Goal: Task Accomplishment & Management: Complete application form

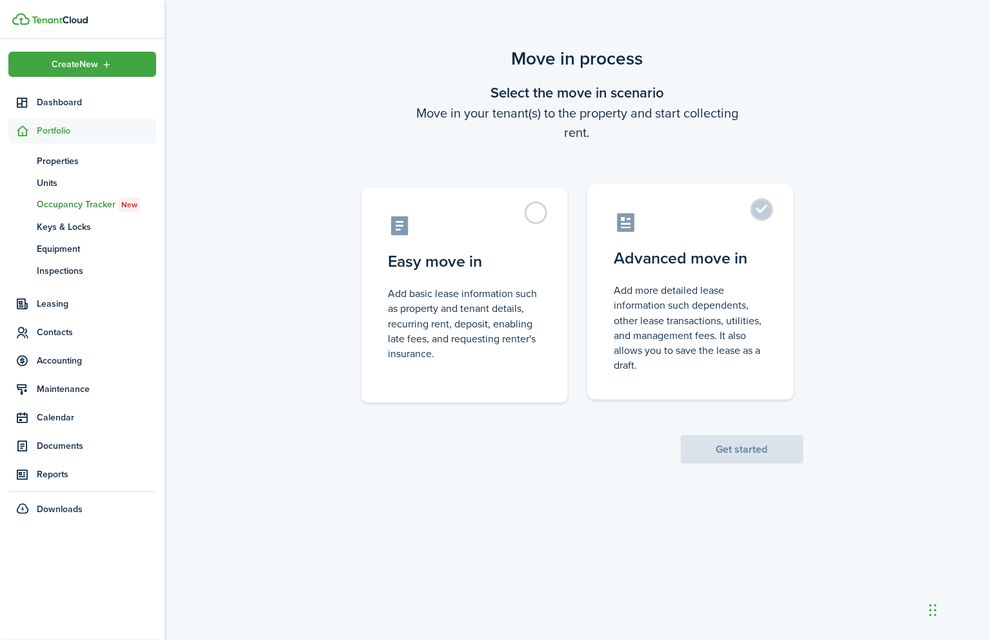
click at [767, 208] on label "Advanced move in Add more detailed lease information such dependents, other lea…" at bounding box center [690, 292] width 207 height 216
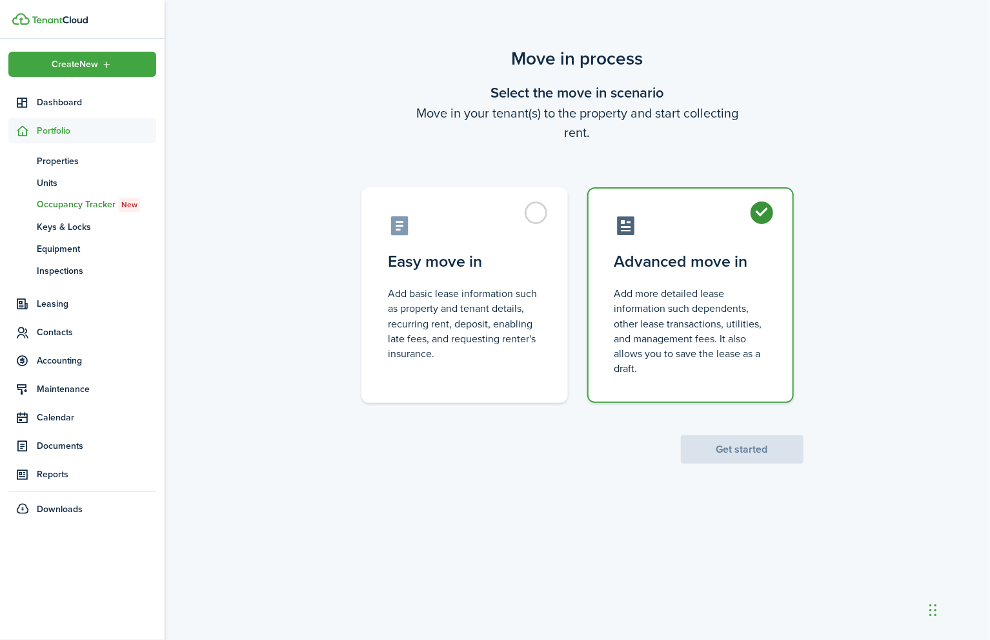
radio input "true"
click at [762, 448] on button "Get started" at bounding box center [742, 449] width 123 height 28
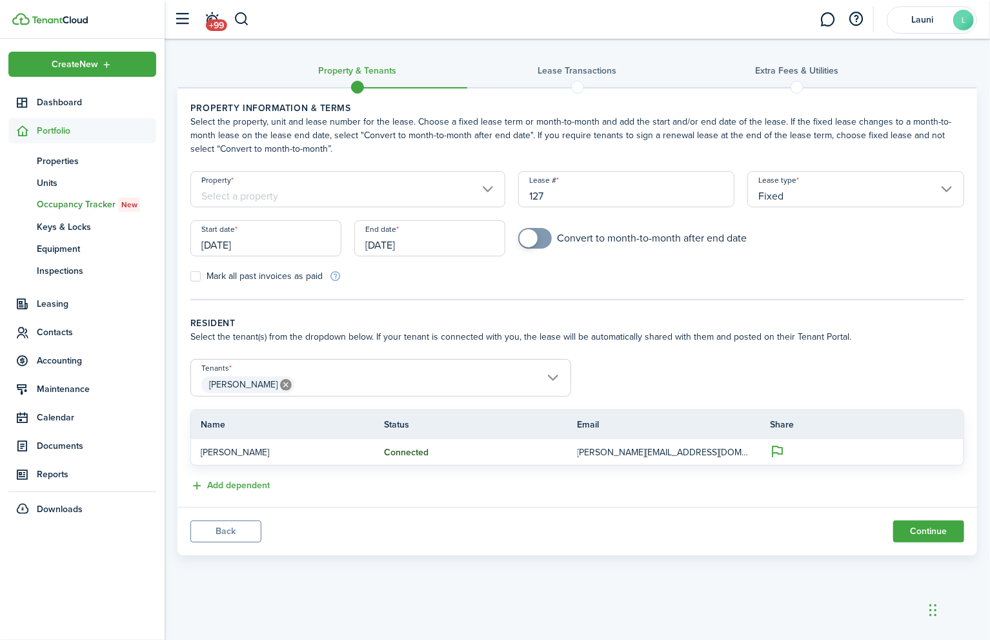
click at [412, 180] on input "Property" at bounding box center [347, 189] width 315 height 36
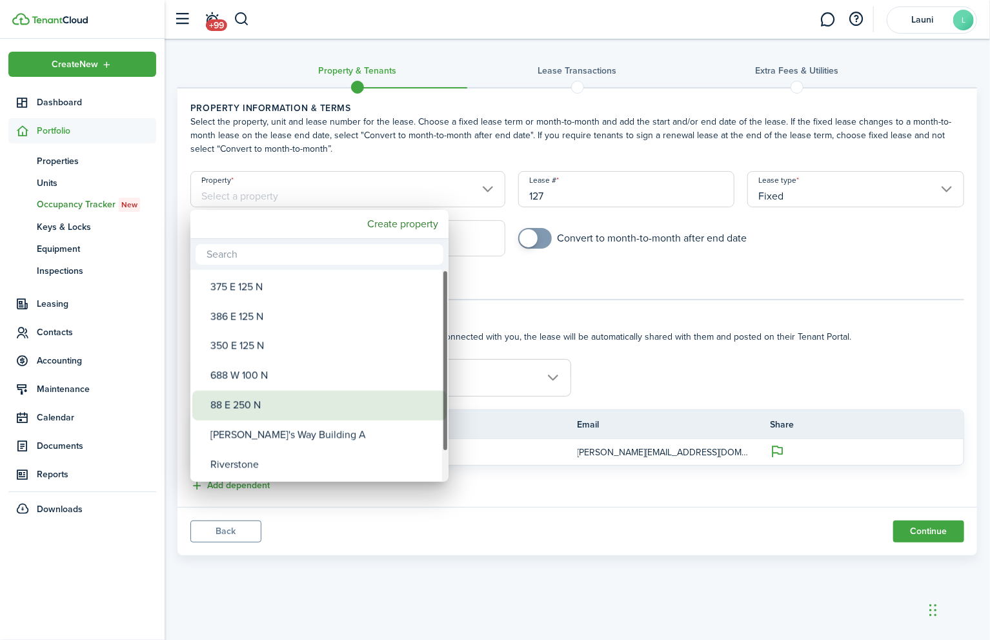
click at [262, 407] on div "88 E 250 N" at bounding box center [324, 405] width 228 height 30
type input "88 E 250 N"
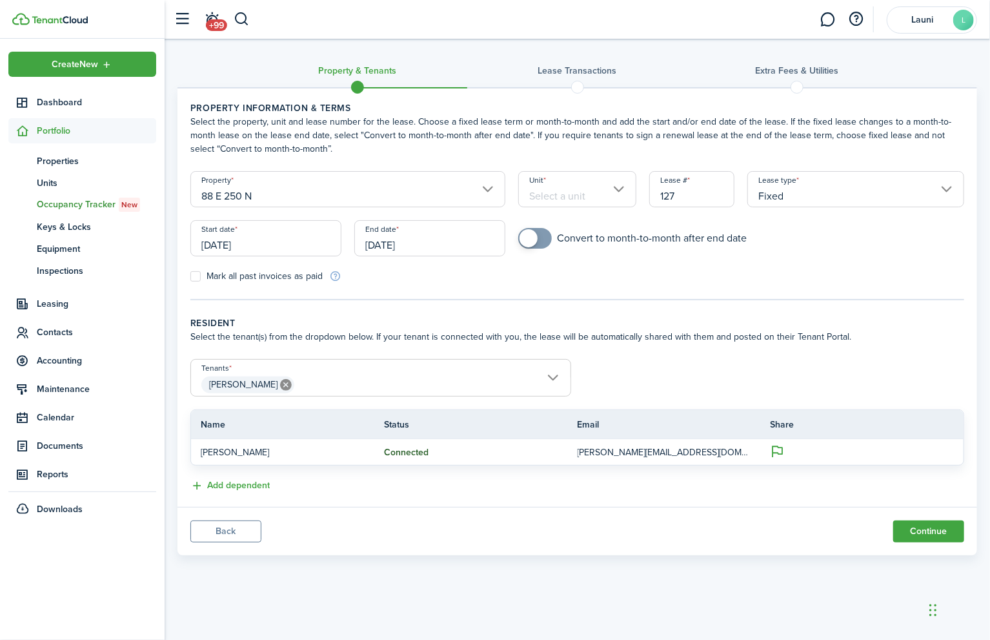
click at [606, 181] on input "Unit" at bounding box center [577, 189] width 118 height 36
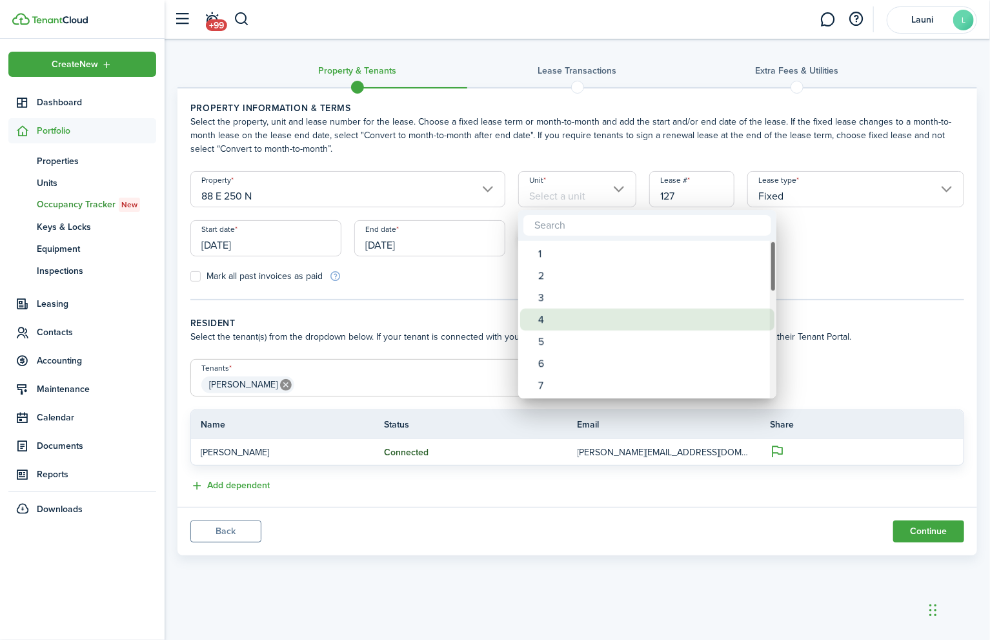
click at [564, 317] on div "4" at bounding box center [652, 320] width 228 height 22
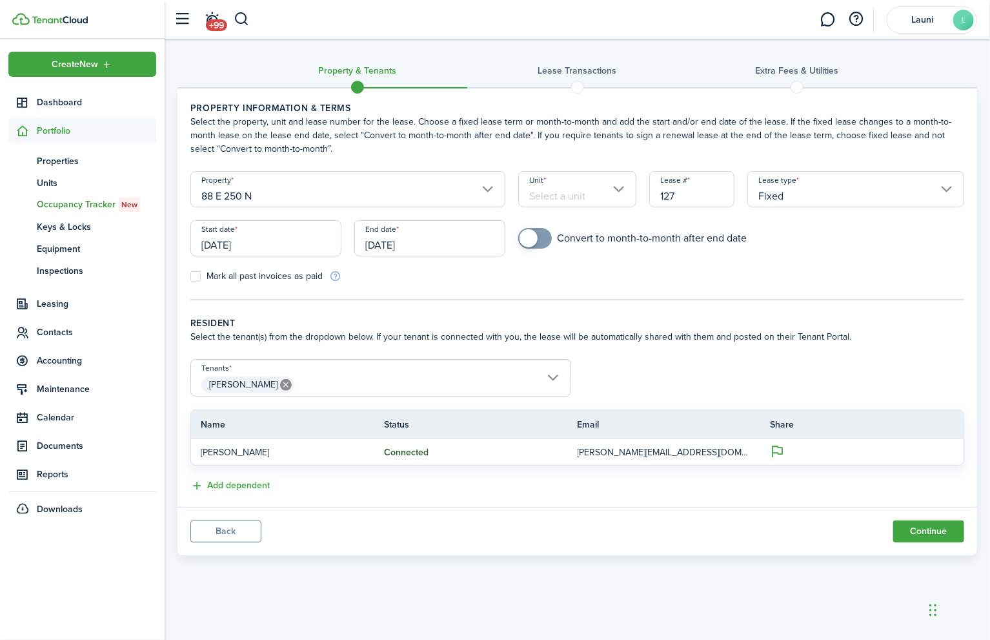
type input "4"
click at [552, 378] on span "[PERSON_NAME]" at bounding box center [381, 385] width 380 height 22
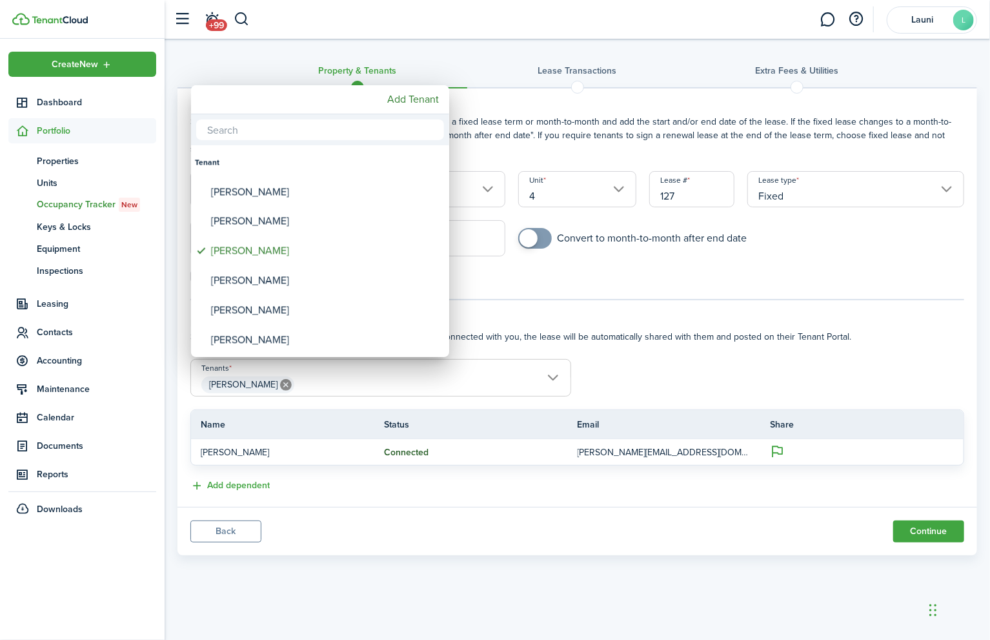
click at [615, 384] on div at bounding box center [495, 320] width 1197 height 846
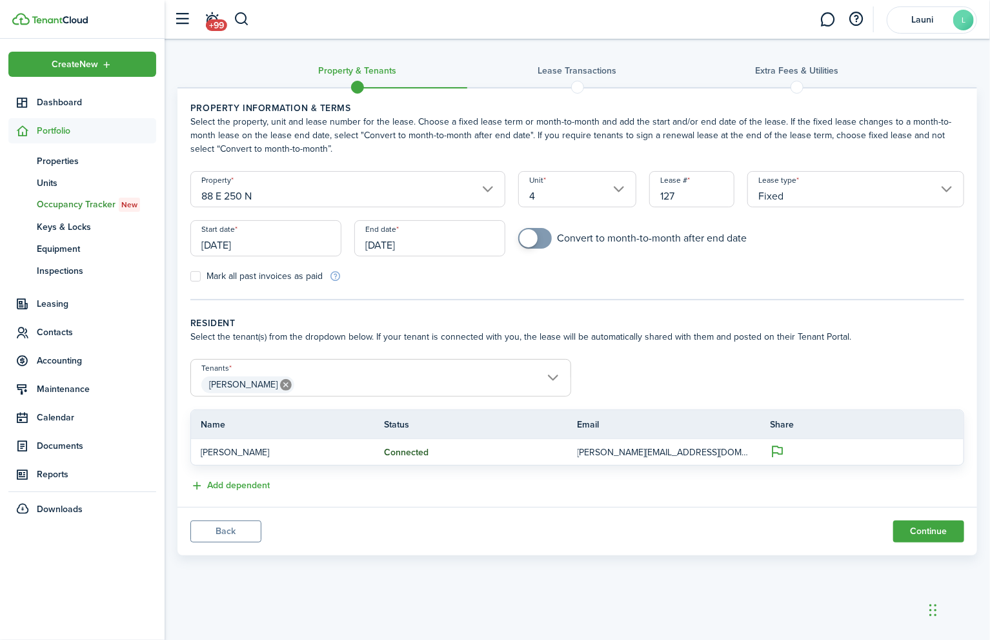
click at [553, 374] on span "[PERSON_NAME]" at bounding box center [381, 385] width 380 height 22
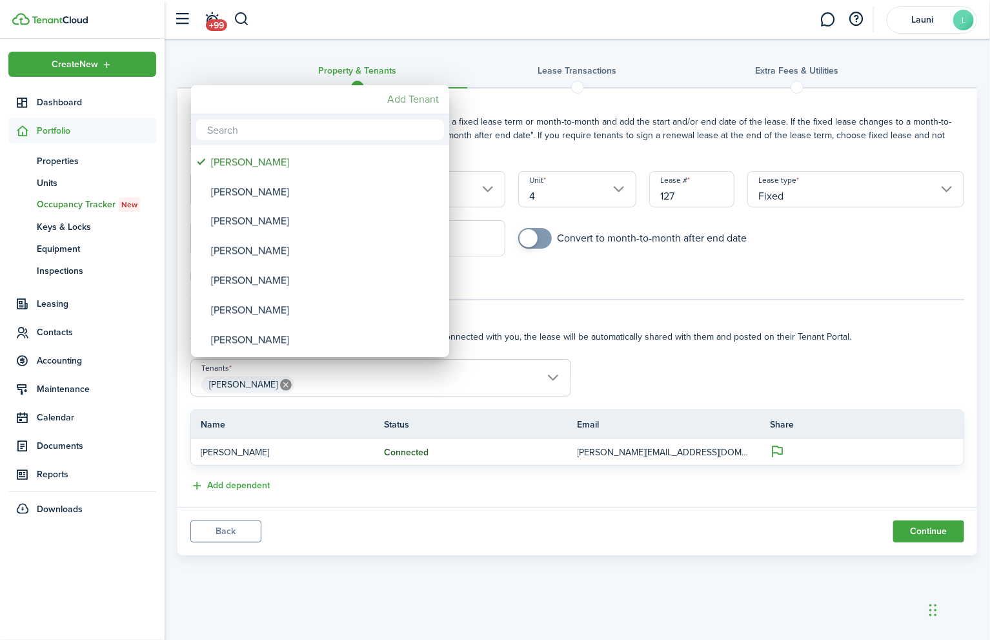
click at [418, 98] on mbsc-button "Add Tenant" at bounding box center [413, 99] width 62 height 23
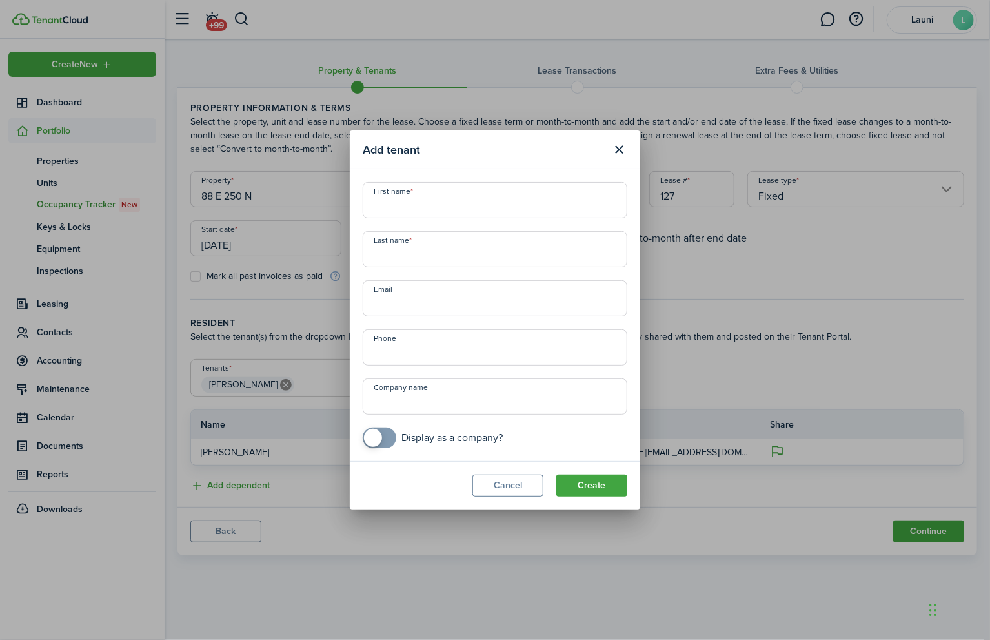
click at [434, 198] on input "First name" at bounding box center [495, 200] width 265 height 36
type input "ANNIKA"
type input "[PERSON_NAME]"
click at [387, 301] on input "Email" at bounding box center [495, 298] width 265 height 36
type input "[EMAIL_ADDRESS][DOMAIN_NAME]"
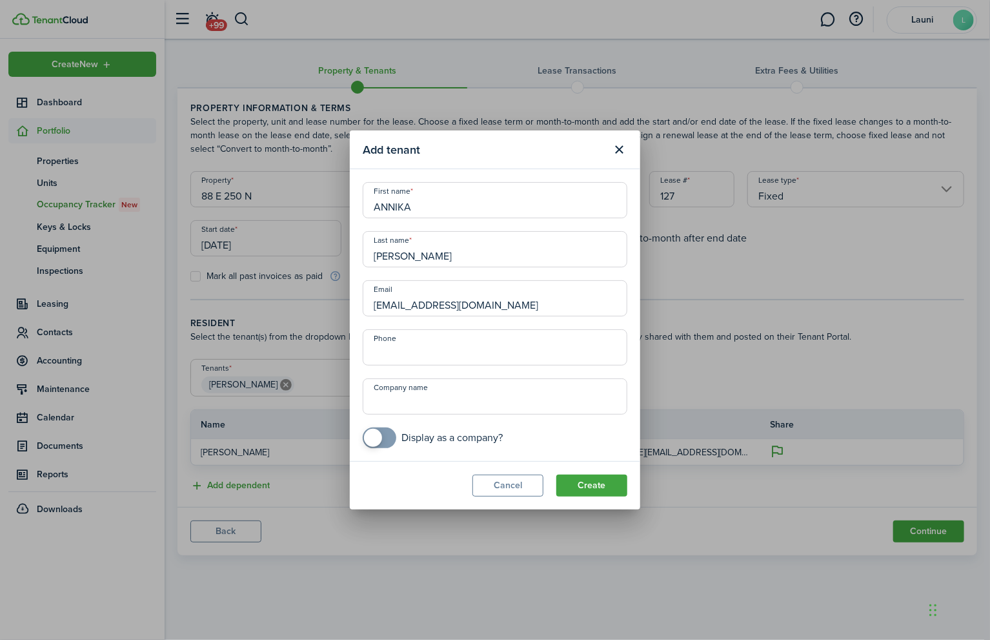
click at [395, 353] on input "Phone" at bounding box center [495, 347] width 265 height 36
type input "[PHONE_NUMBER]"
click at [571, 485] on button "Create" at bounding box center [591, 485] width 71 height 22
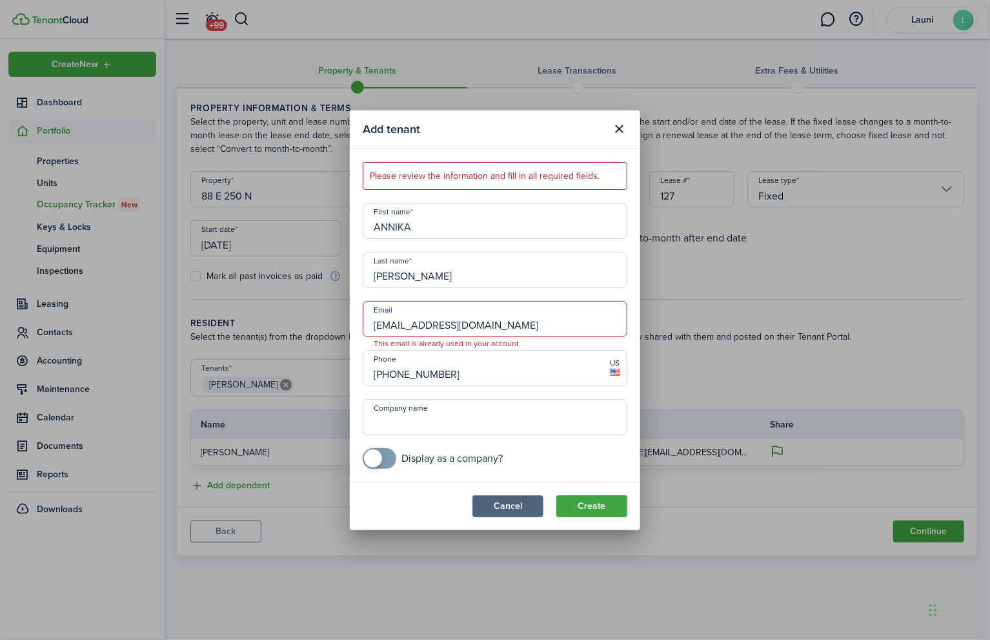
click at [508, 508] on button "Cancel" at bounding box center [507, 506] width 71 height 22
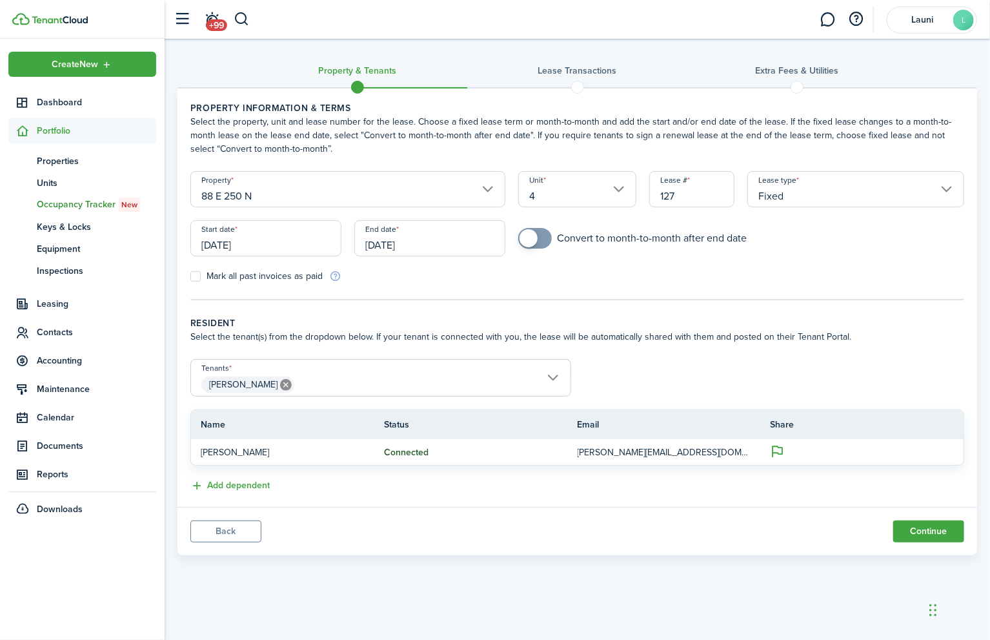
click at [501, 500] on panel-main-body "Property information & terms Select the property, unit and lease number for the…" at bounding box center [577, 297] width 800 height 418
click at [785, 263] on form "Property 88 E 250 N Unit 4 Lease # 127 Lease type Fixed Start date [DATE] End d…" at bounding box center [577, 227] width 787 height 112
click at [550, 377] on span "[PERSON_NAME]" at bounding box center [381, 385] width 380 height 22
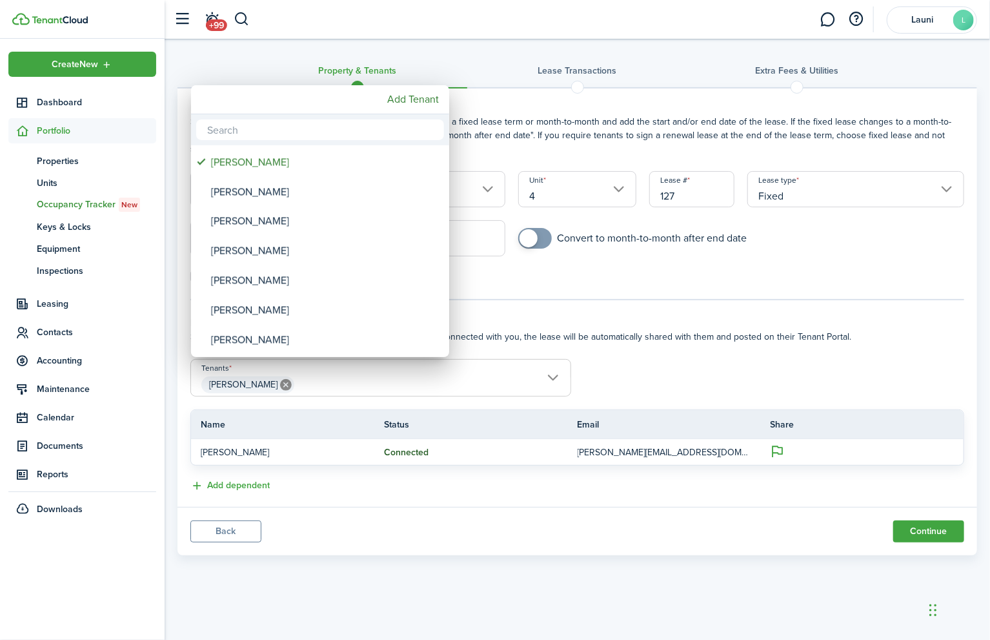
click at [259, 123] on input "text" at bounding box center [320, 129] width 248 height 21
type input "an"
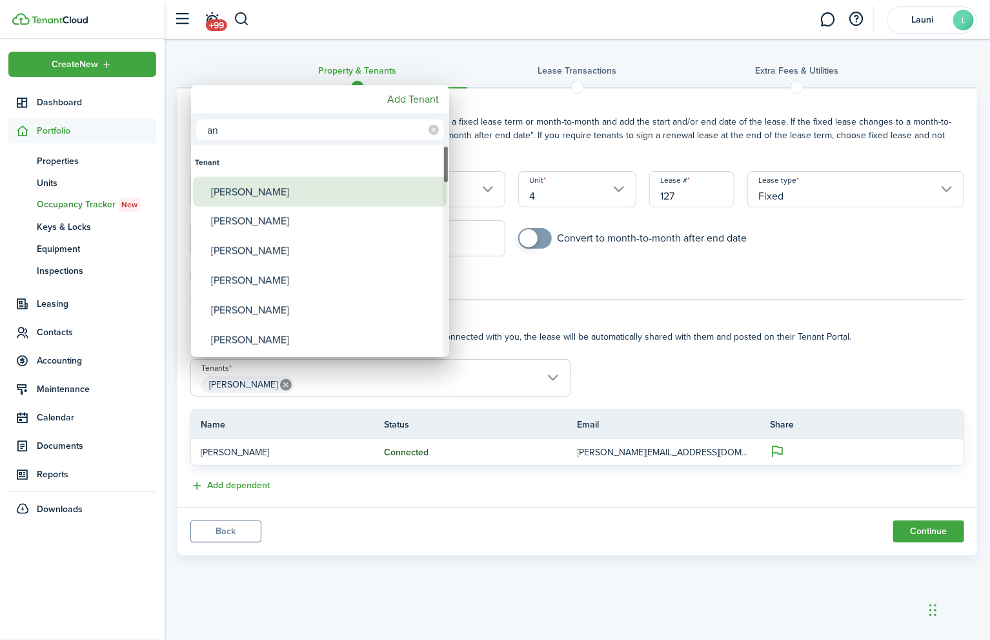
click at [243, 188] on div "[PERSON_NAME]" at bounding box center [325, 192] width 228 height 30
type input "[PERSON_NAME], [PERSON_NAME]"
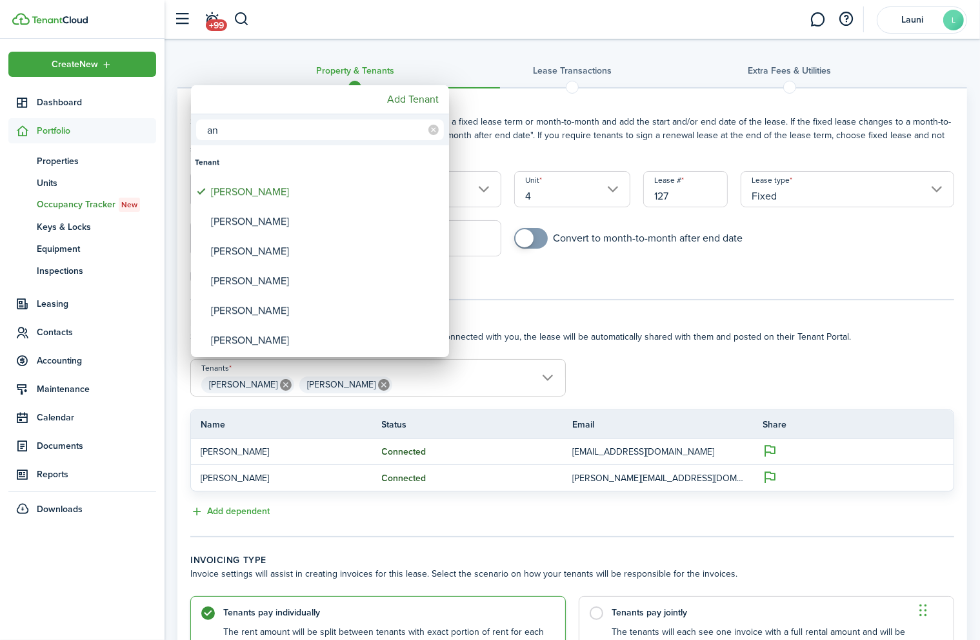
click at [669, 370] on div at bounding box center [490, 320] width 1187 height 846
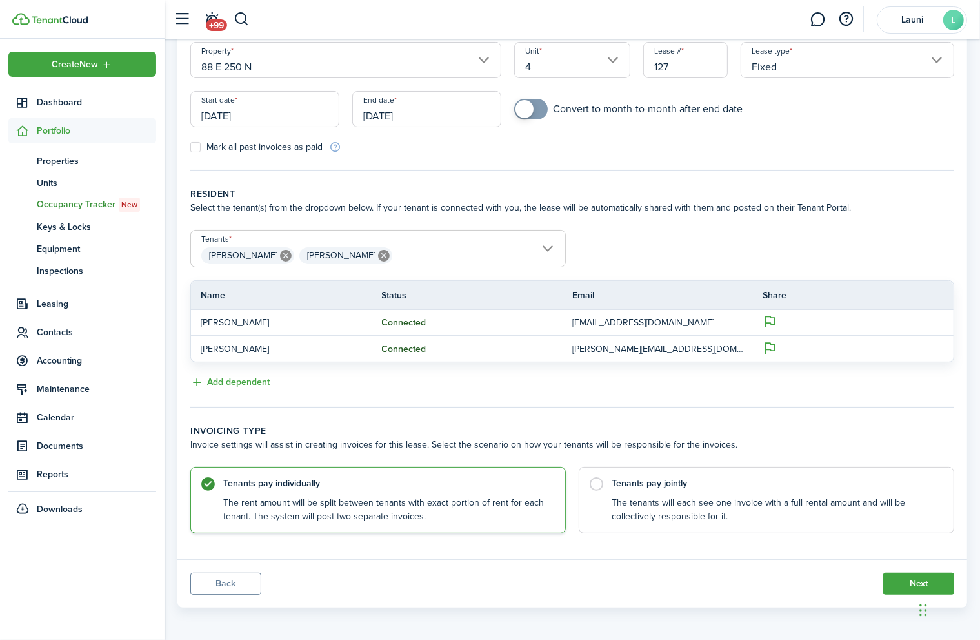
scroll to position [130, 0]
click at [594, 478] on label "Tenants pay jointly The tenants will each see one invoice with a full rental am…" at bounding box center [767, 496] width 376 height 66
radio input "false"
radio input "true"
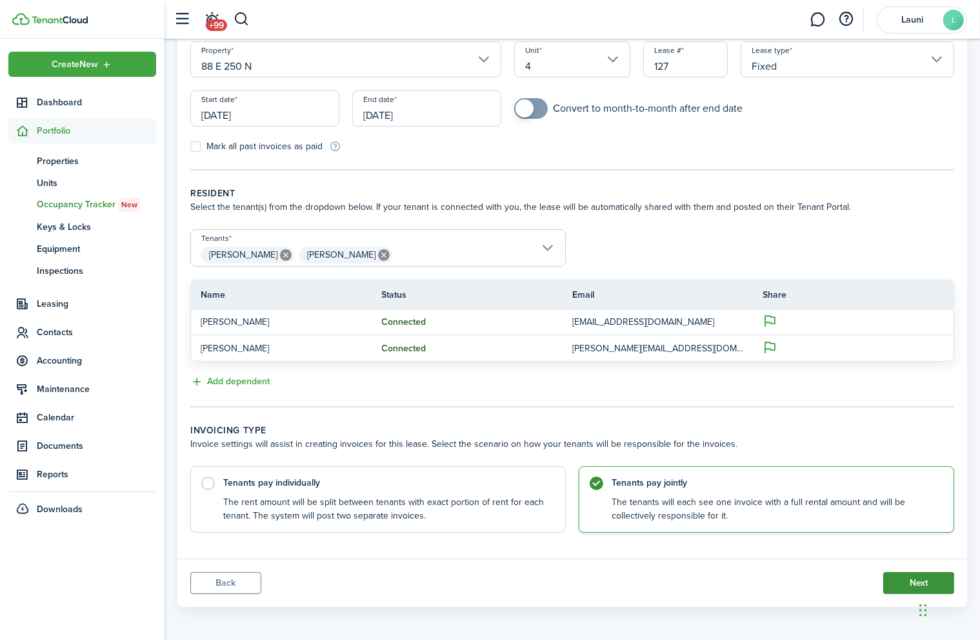
click at [915, 590] on button "Next" at bounding box center [919, 583] width 71 height 22
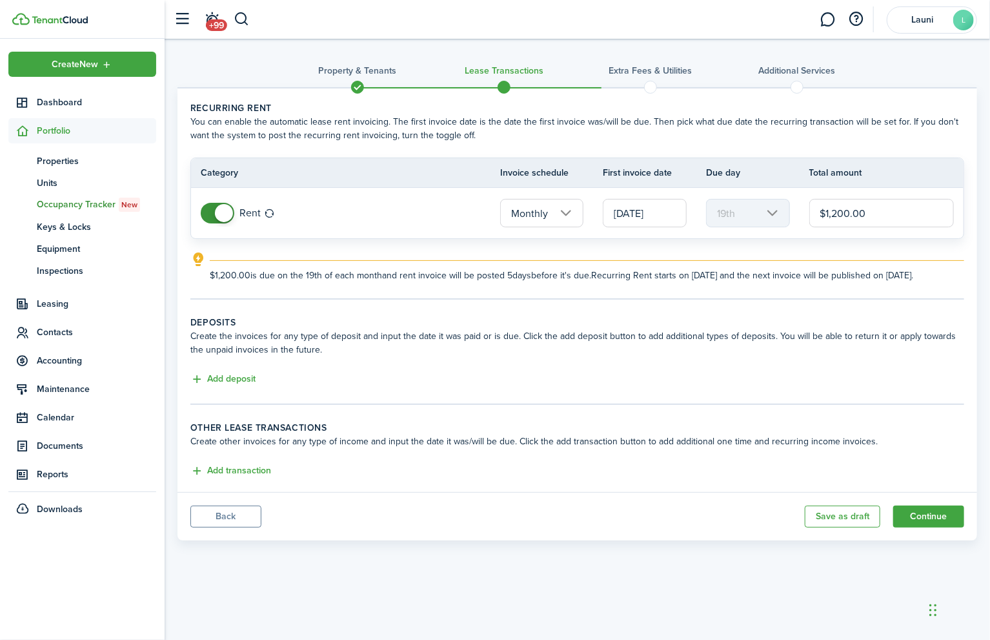
click at [651, 210] on input "[DATE]" at bounding box center [645, 213] width 84 height 28
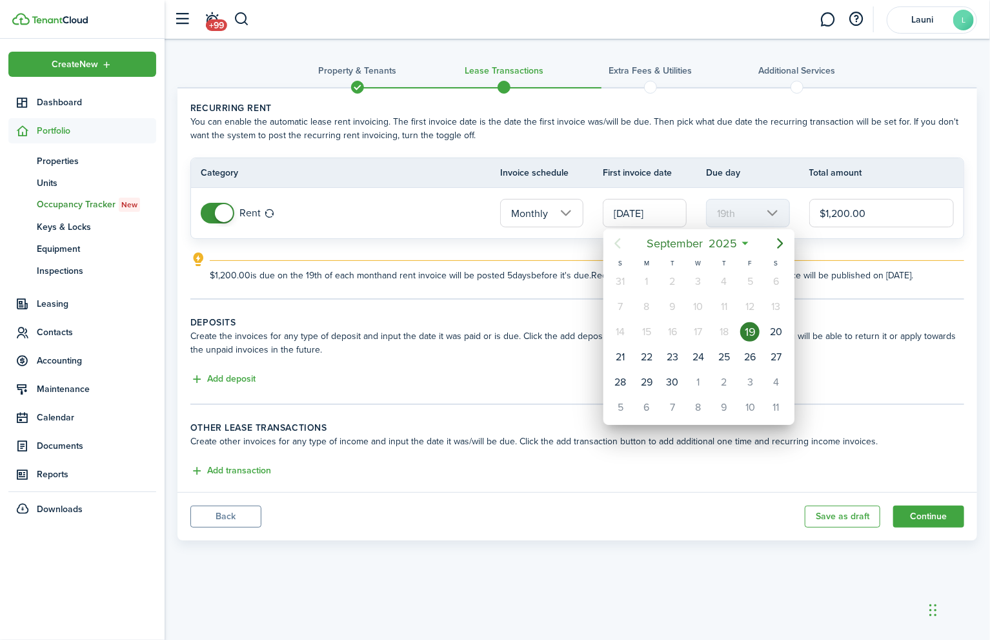
click at [651, 209] on div at bounding box center [495, 320] width 1197 height 846
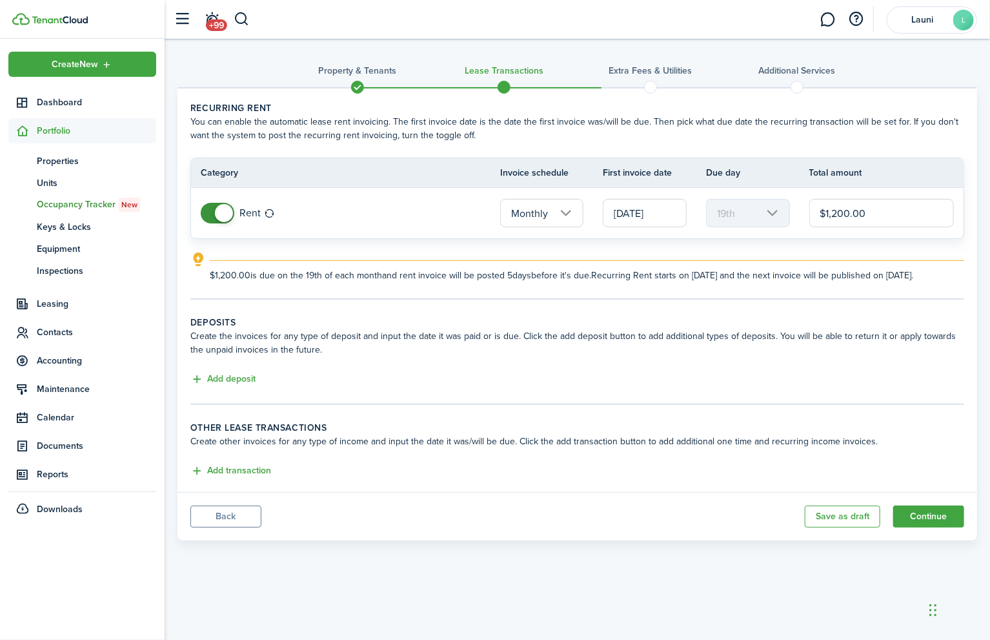
drag, startPoint x: 671, startPoint y: 214, endPoint x: 618, endPoint y: 214, distance: 52.9
click at [618, 214] on input "[DATE]" at bounding box center [645, 213] width 84 height 28
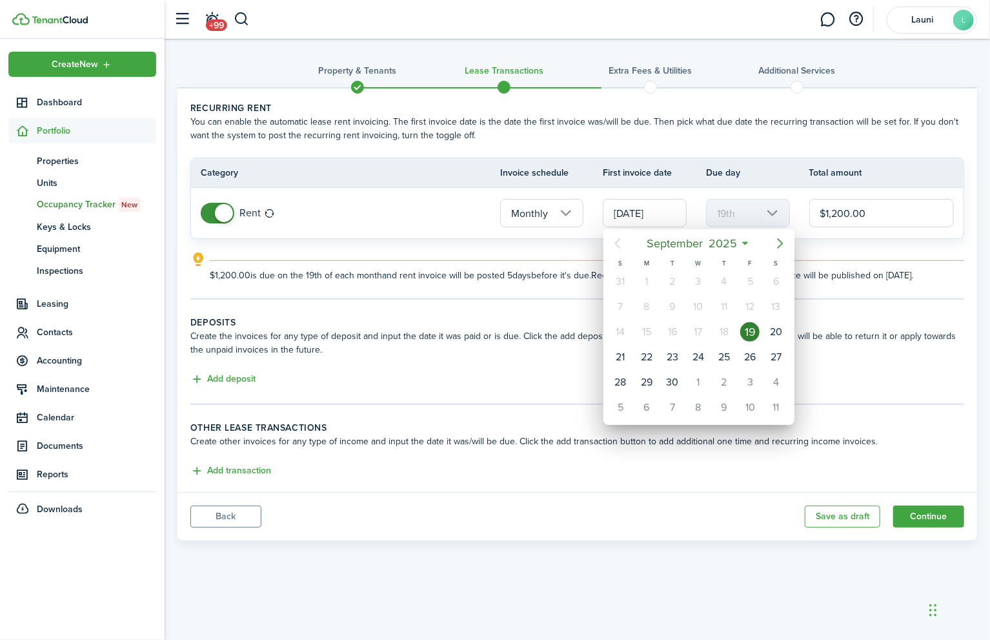
click at [782, 241] on icon "Next page" at bounding box center [780, 243] width 15 height 15
click at [700, 277] on div "1" at bounding box center [698, 281] width 19 height 19
type input "[DATE]"
type input "1st"
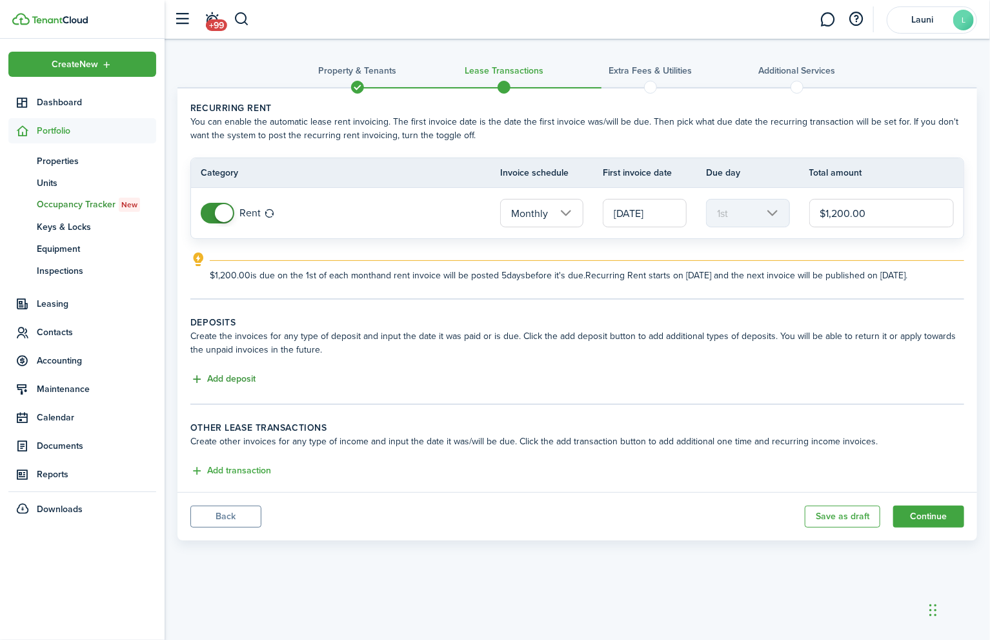
click at [232, 374] on button "Add deposit" at bounding box center [222, 379] width 65 height 15
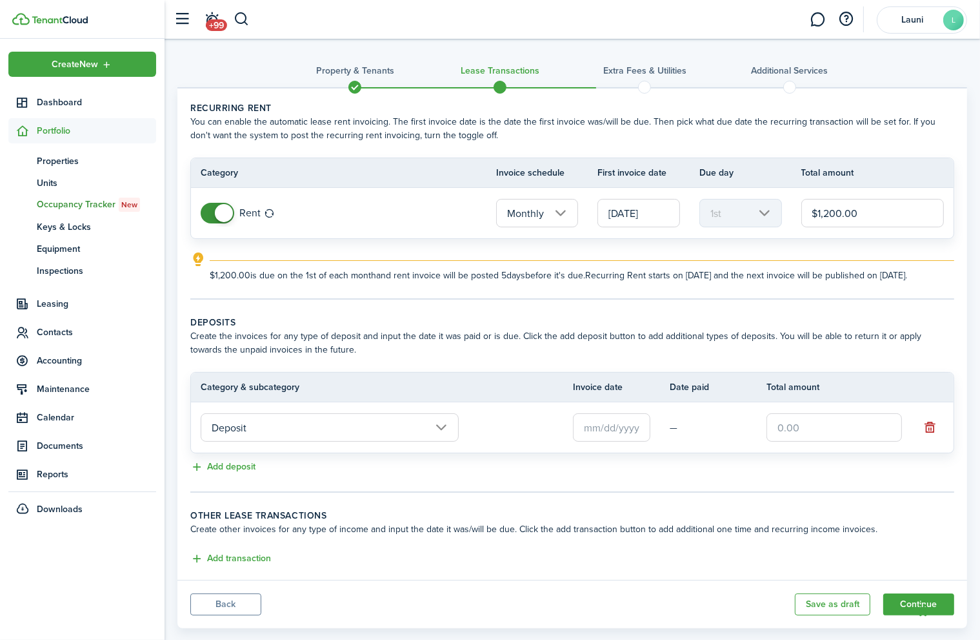
click at [599, 441] on input "text" at bounding box center [611, 427] width 77 height 28
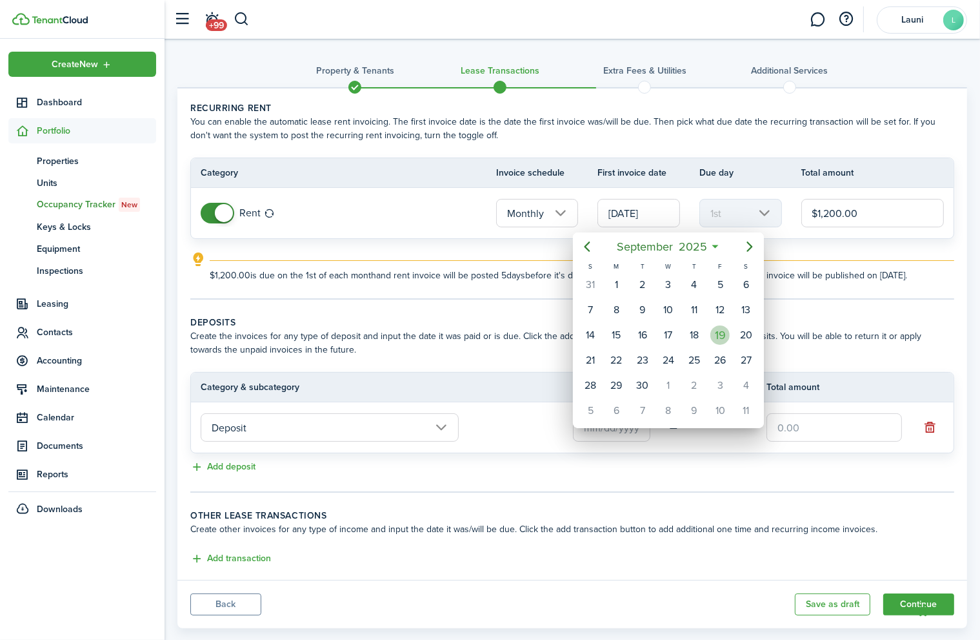
click at [718, 335] on div "19" at bounding box center [720, 334] width 19 height 19
type input "[DATE]"
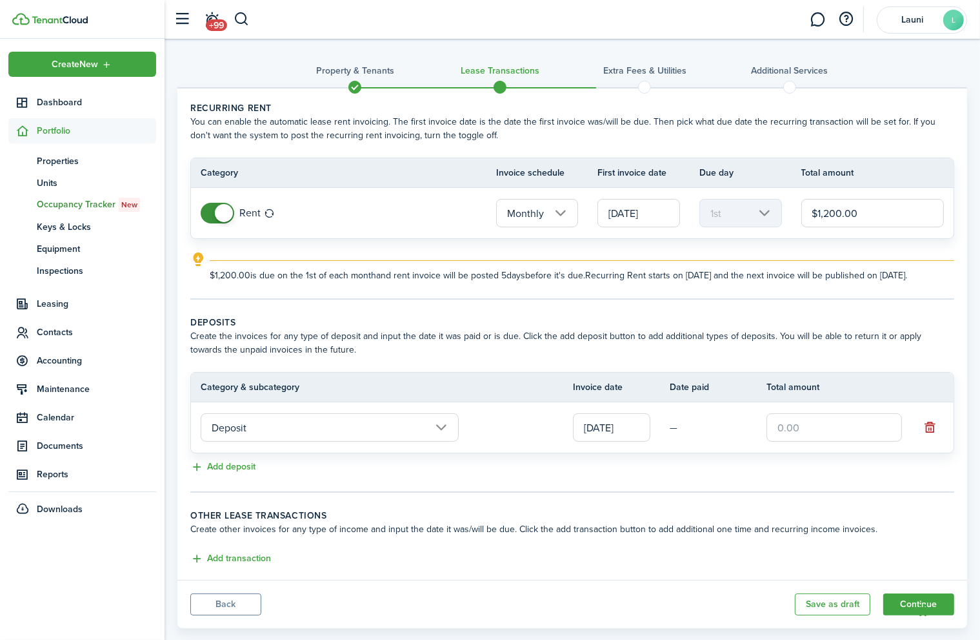
click at [770, 441] on input "text" at bounding box center [835, 427] width 136 height 28
type input "$1,000.00"
click at [251, 566] on button "Add transaction" at bounding box center [230, 558] width 81 height 15
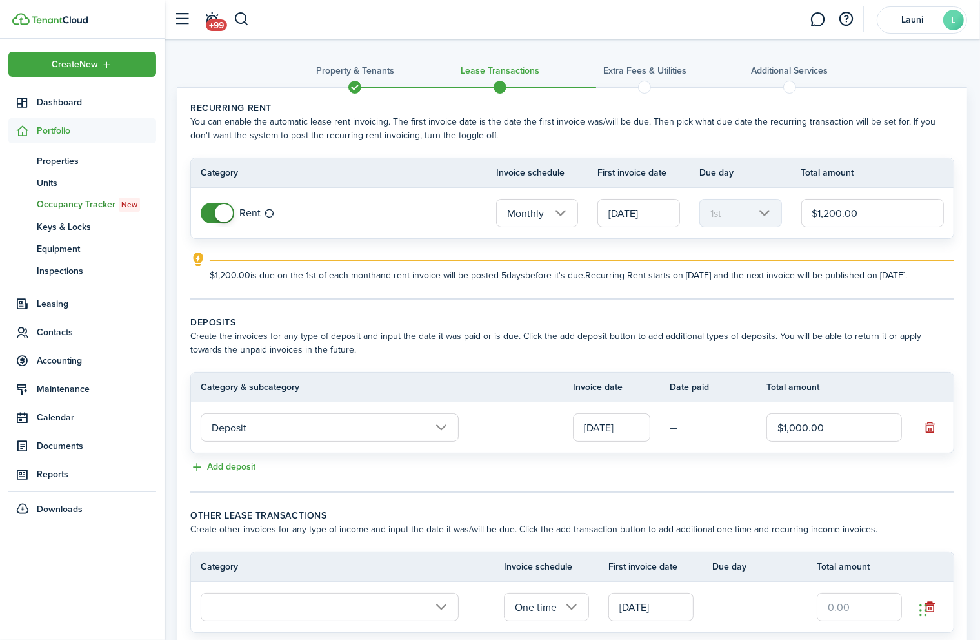
scroll to position [122, 0]
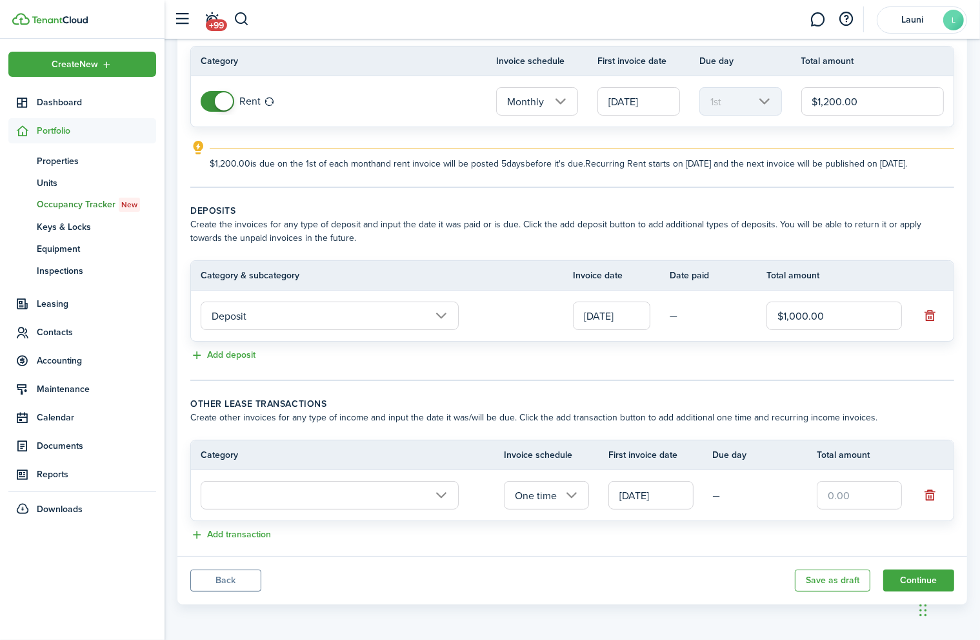
click at [439, 499] on input "text" at bounding box center [330, 495] width 258 height 28
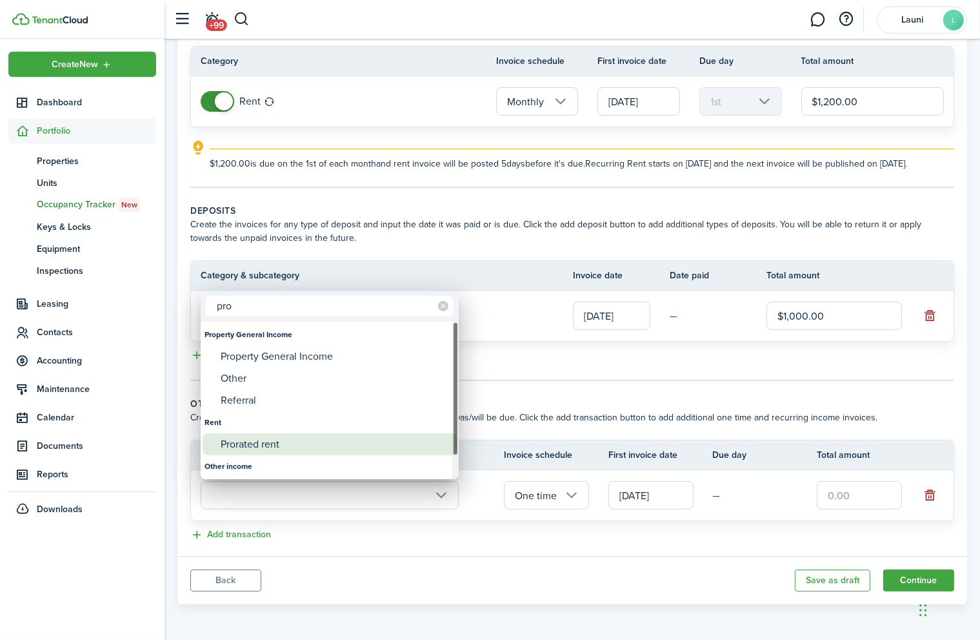
type input "pro"
click at [258, 443] on div "Prorated rent" at bounding box center [335, 444] width 228 height 22
type input "Rent / Prorated rent"
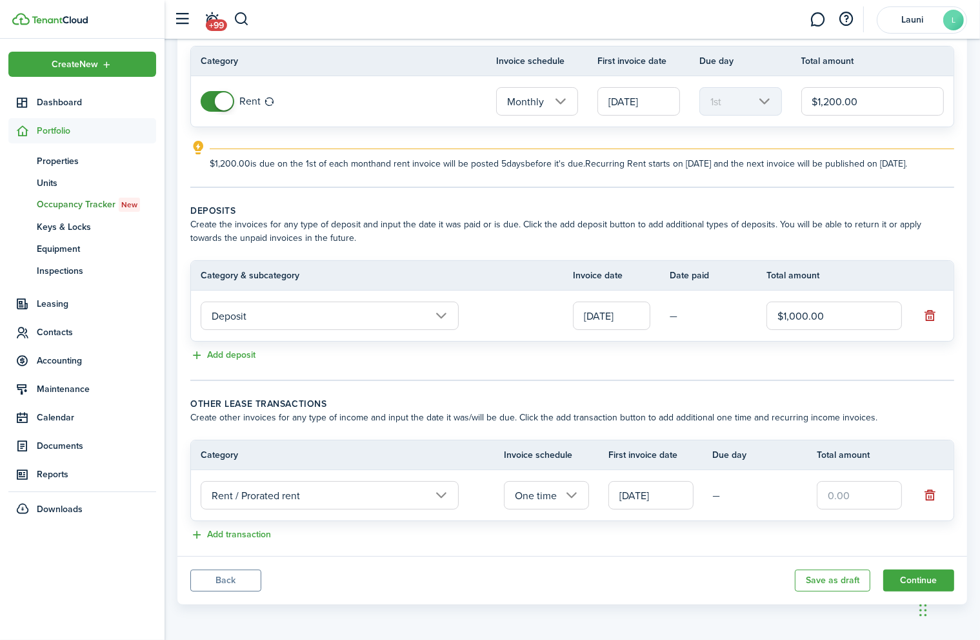
click at [827, 501] on input "text" at bounding box center [859, 495] width 85 height 28
type input "$480.00"
click at [751, 534] on div "Add transaction" at bounding box center [572, 534] width 764 height 15
click at [911, 582] on button "Continue" at bounding box center [919, 580] width 71 height 22
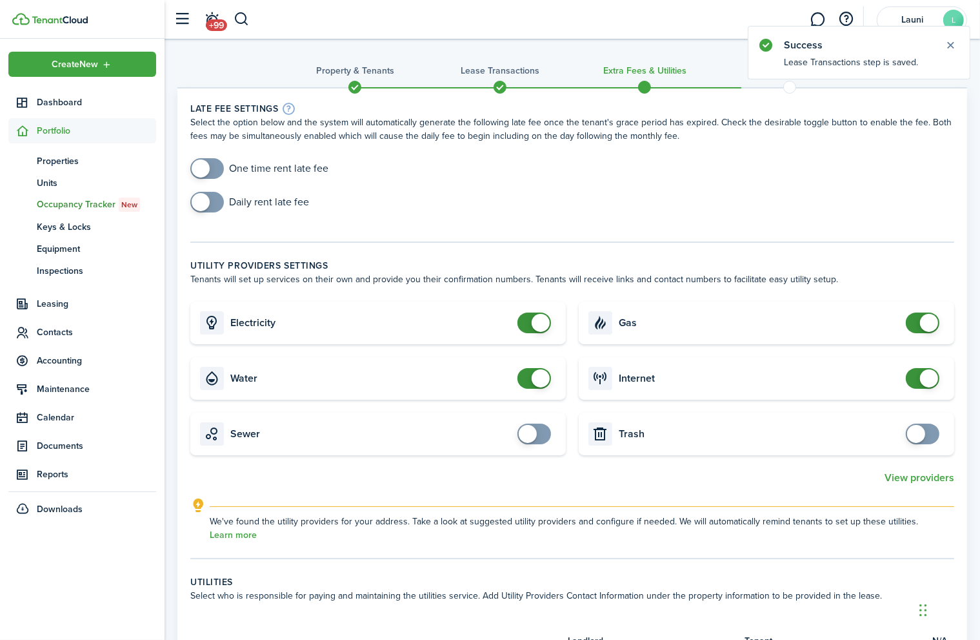
checkbox input "true"
click at [205, 174] on span at bounding box center [201, 168] width 18 height 18
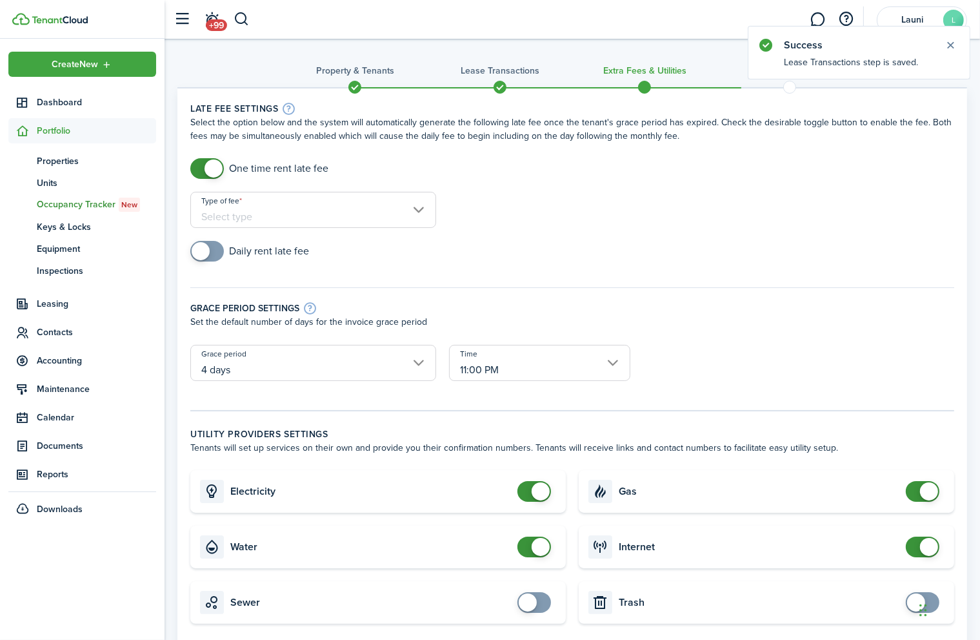
click at [387, 201] on input "Type of fee" at bounding box center [313, 210] width 246 height 36
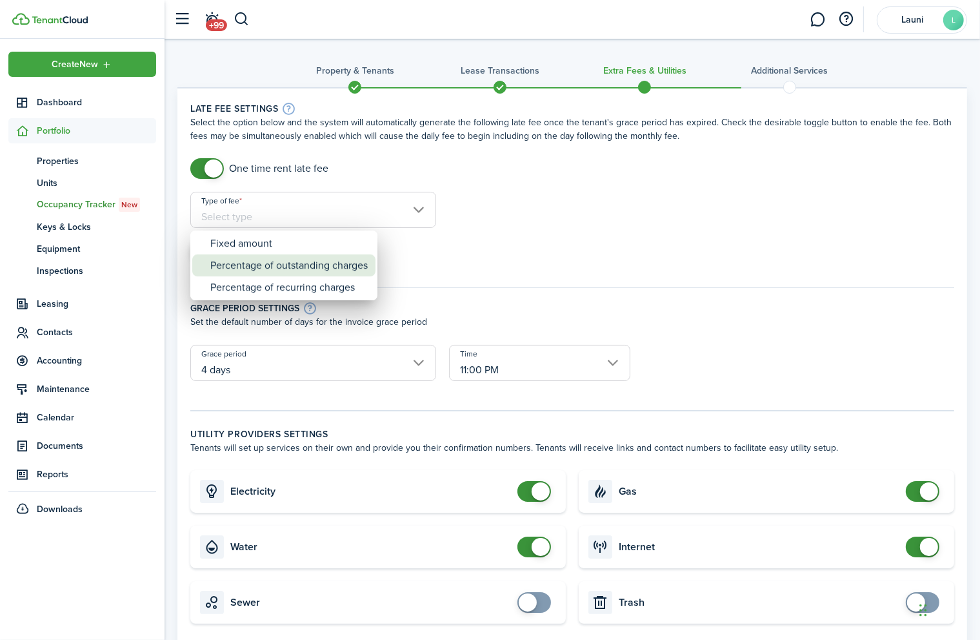
click at [307, 271] on div "Percentage of outstanding charges" at bounding box center [288, 265] width 157 height 22
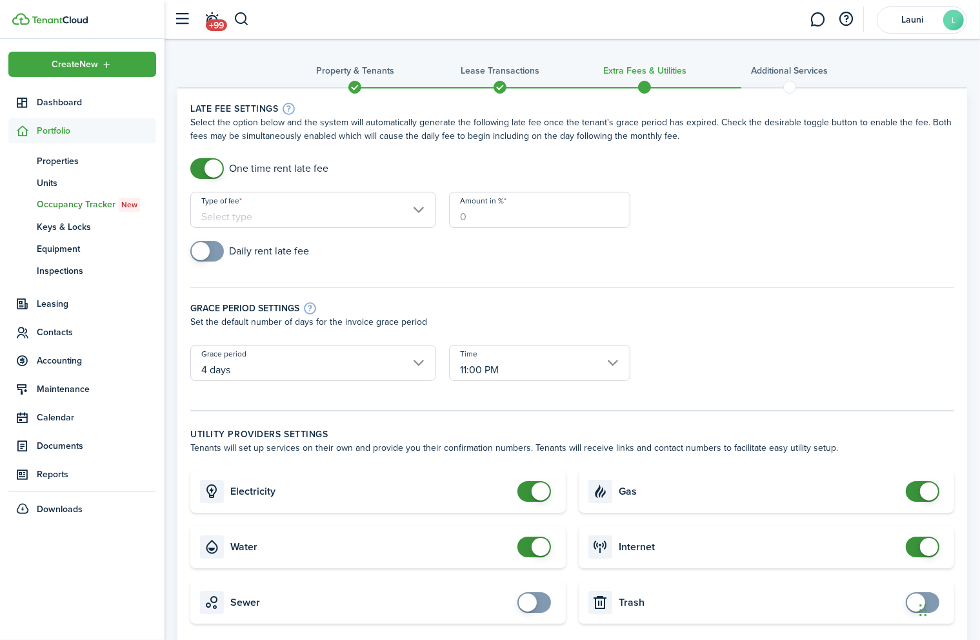
type input "Percentage of outstanding charges"
click at [480, 220] on input "Amount in %" at bounding box center [539, 210] width 181 height 36
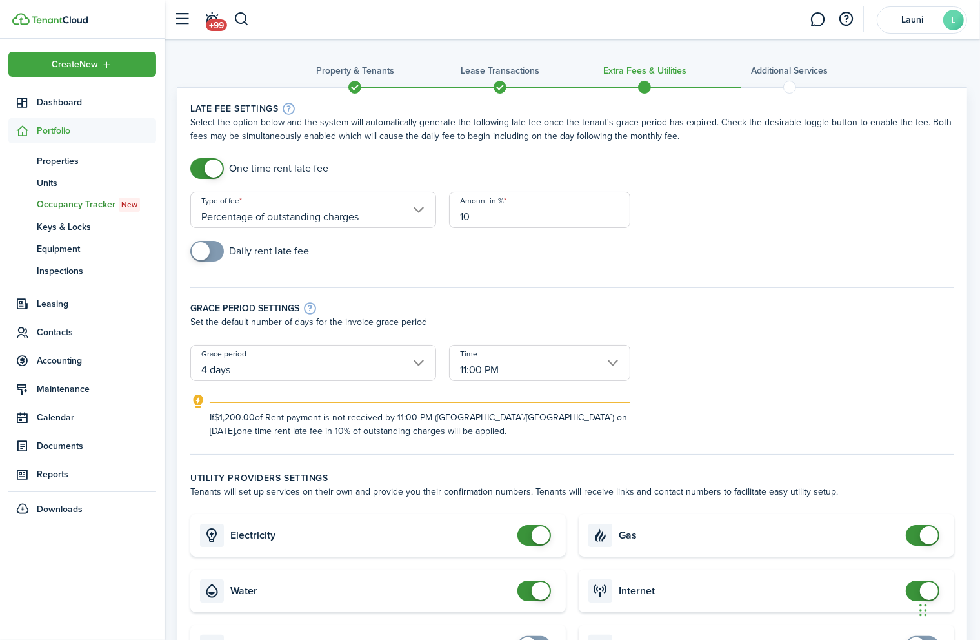
type input "10"
click at [443, 261] on div "Daily rent late fee" at bounding box center [572, 258] width 777 height 34
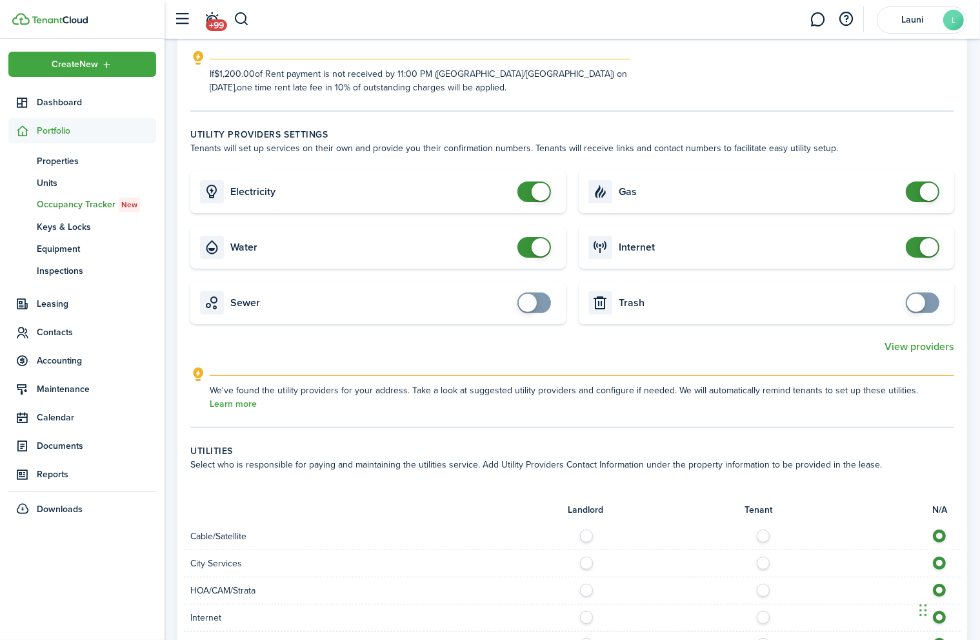
scroll to position [344, 0]
checkbox input "false"
click at [543, 196] on span at bounding box center [541, 191] width 18 height 18
checkbox input "false"
click at [537, 245] on span at bounding box center [541, 247] width 18 height 18
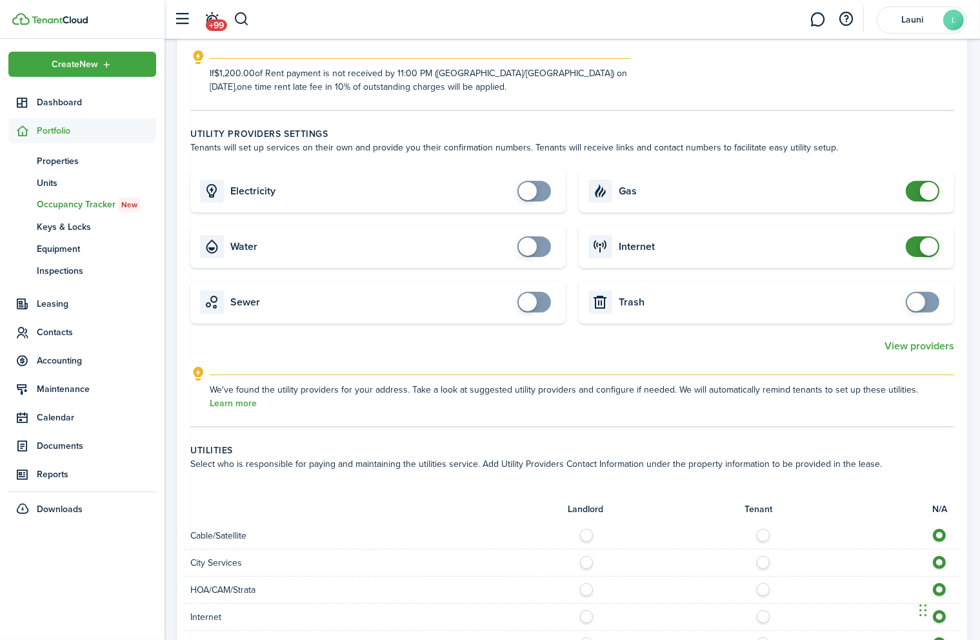
checkbox input "false"
click at [932, 190] on span at bounding box center [929, 191] width 18 height 18
checkbox input "false"
click at [927, 242] on span at bounding box center [929, 247] width 18 height 18
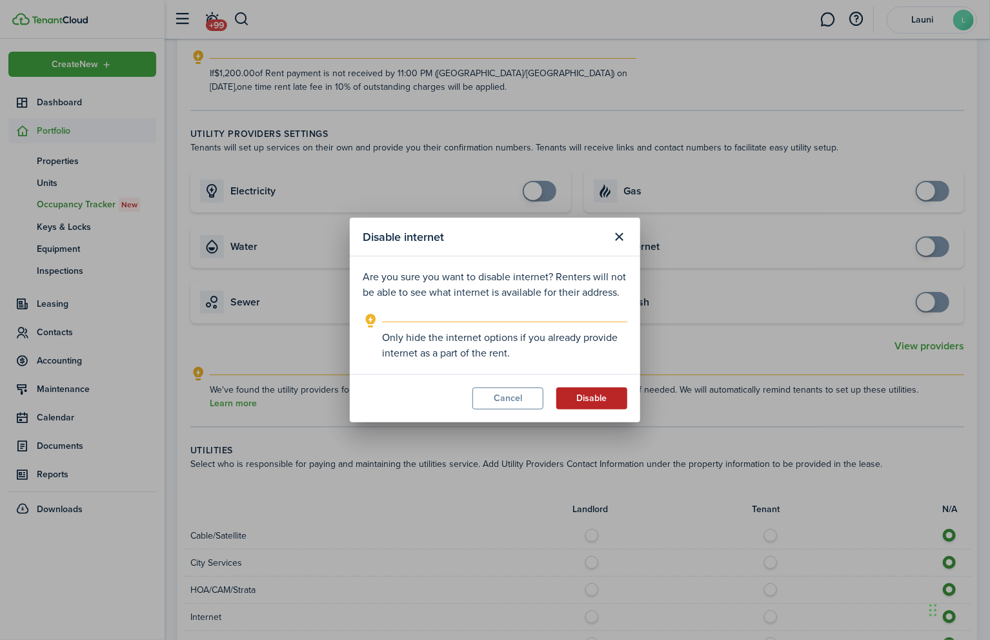
click at [582, 400] on button "Disable" at bounding box center [591, 398] width 71 height 22
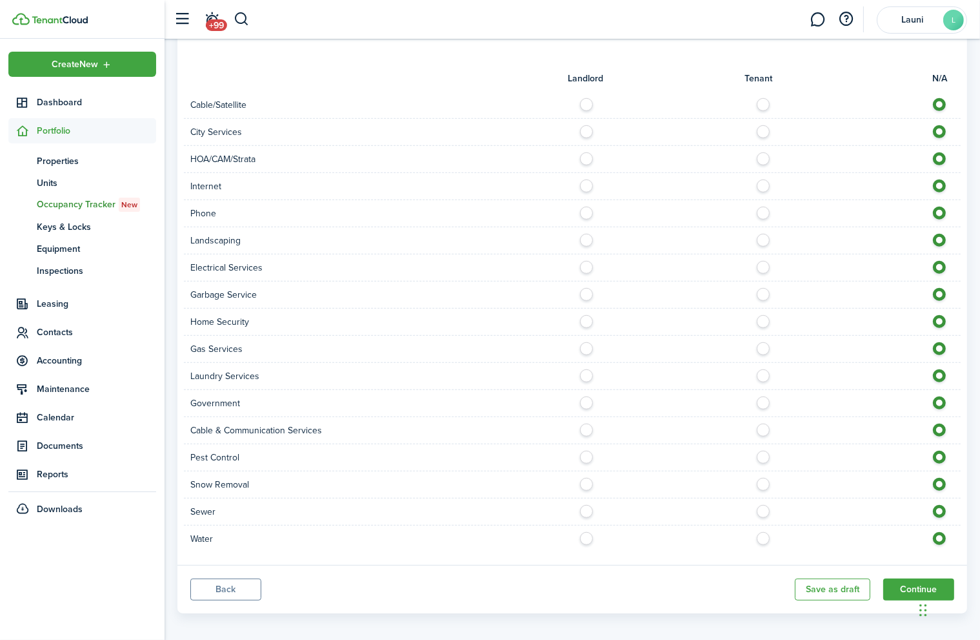
scroll to position [780, 0]
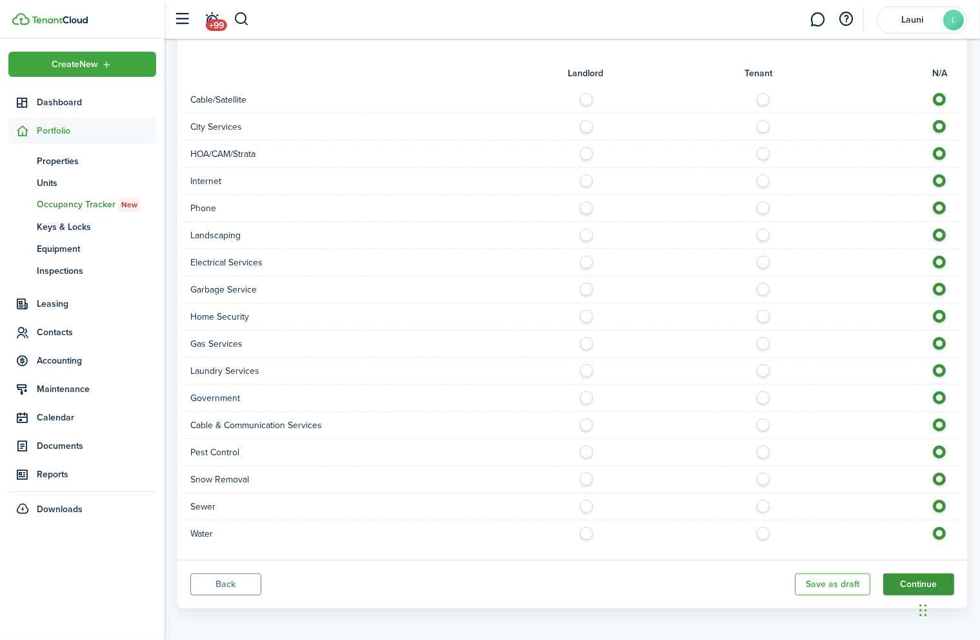
click at [900, 583] on button "Continue" at bounding box center [919, 584] width 71 height 22
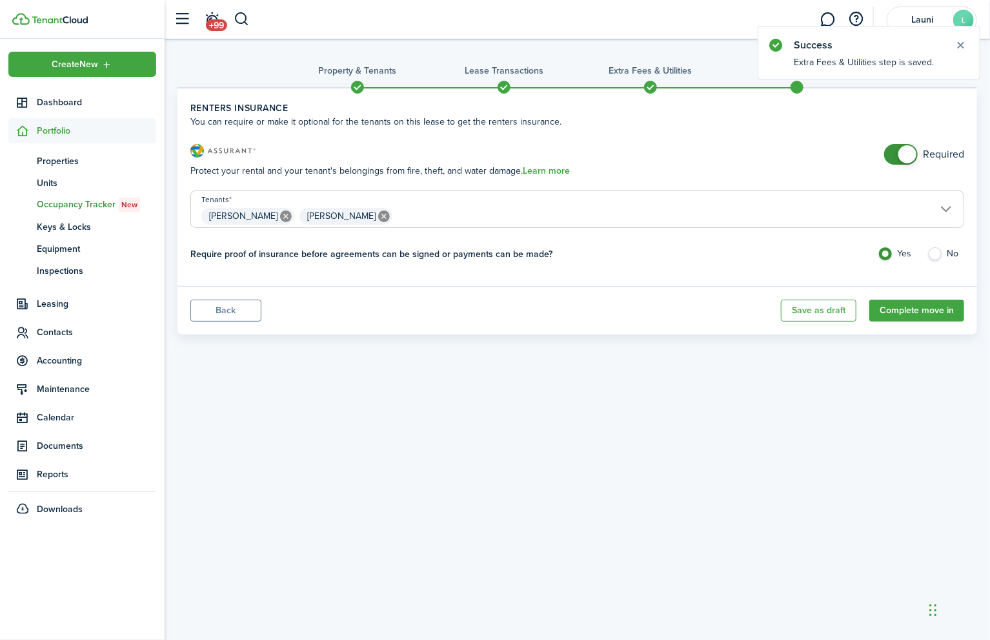
checkbox input "false"
click at [904, 154] on span at bounding box center [907, 154] width 18 height 18
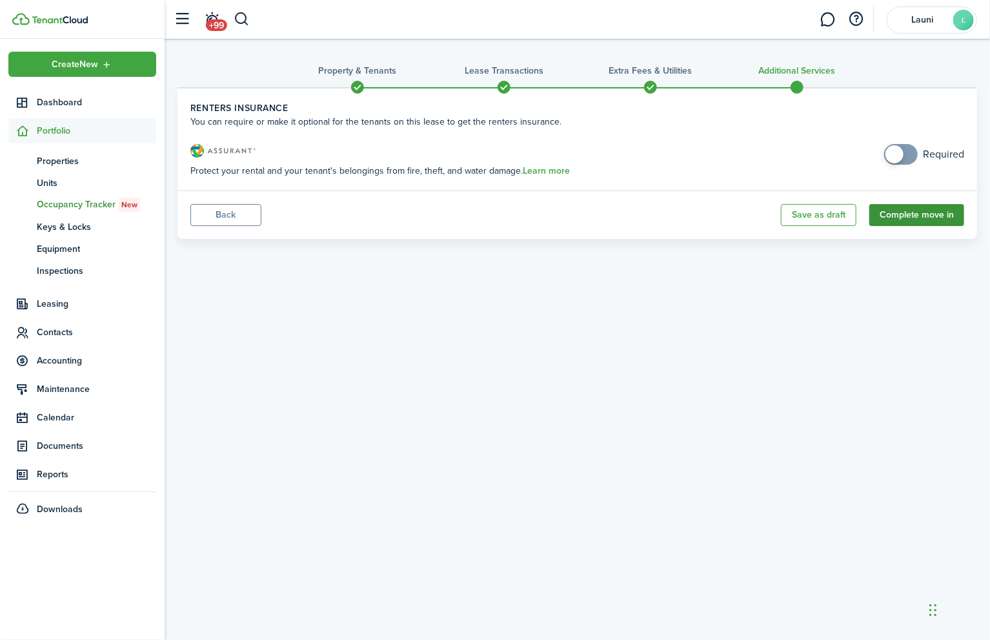
click at [904, 216] on button "Complete move in" at bounding box center [916, 215] width 95 height 22
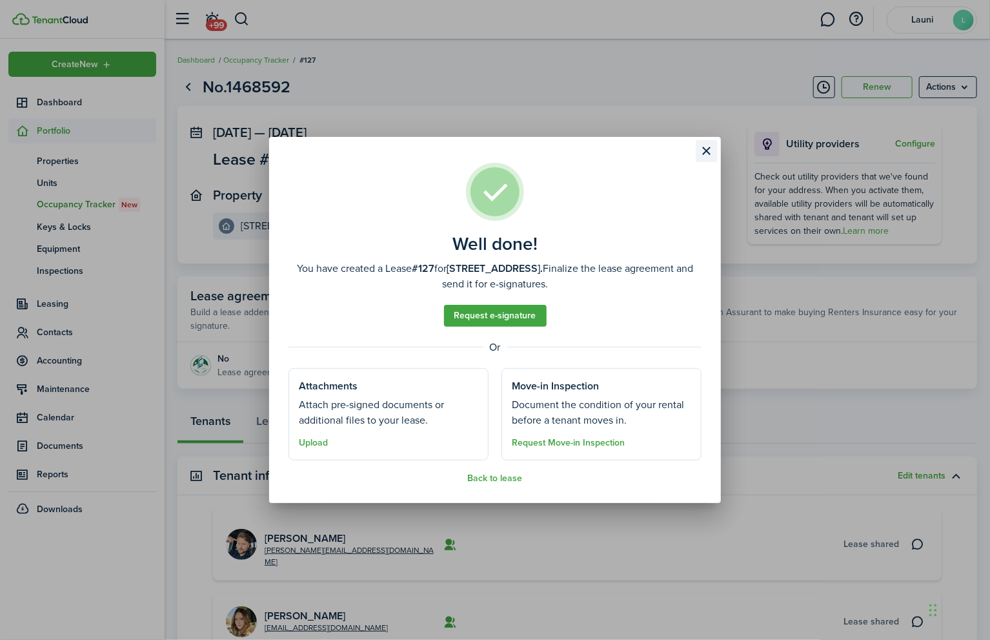
click at [707, 149] on button "Close modal" at bounding box center [707, 151] width 22 height 22
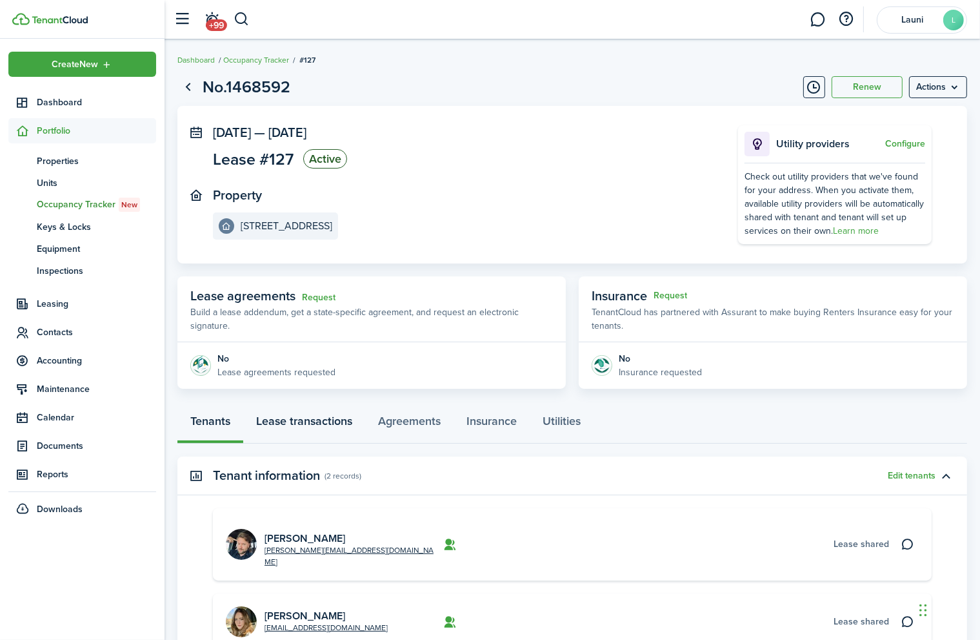
click at [312, 422] on link "Lease transactions" at bounding box center [304, 424] width 122 height 39
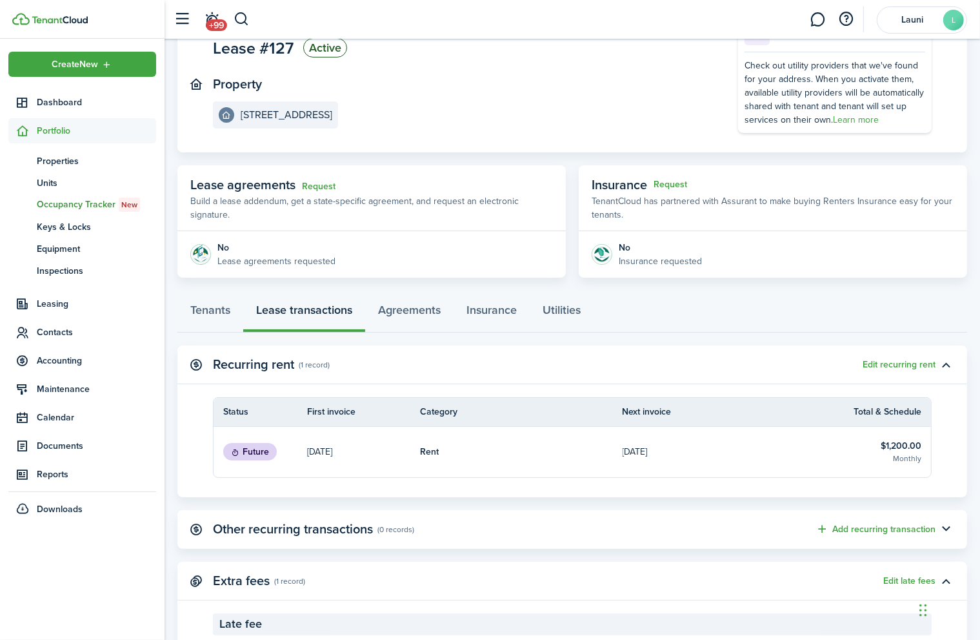
scroll to position [96, 0]
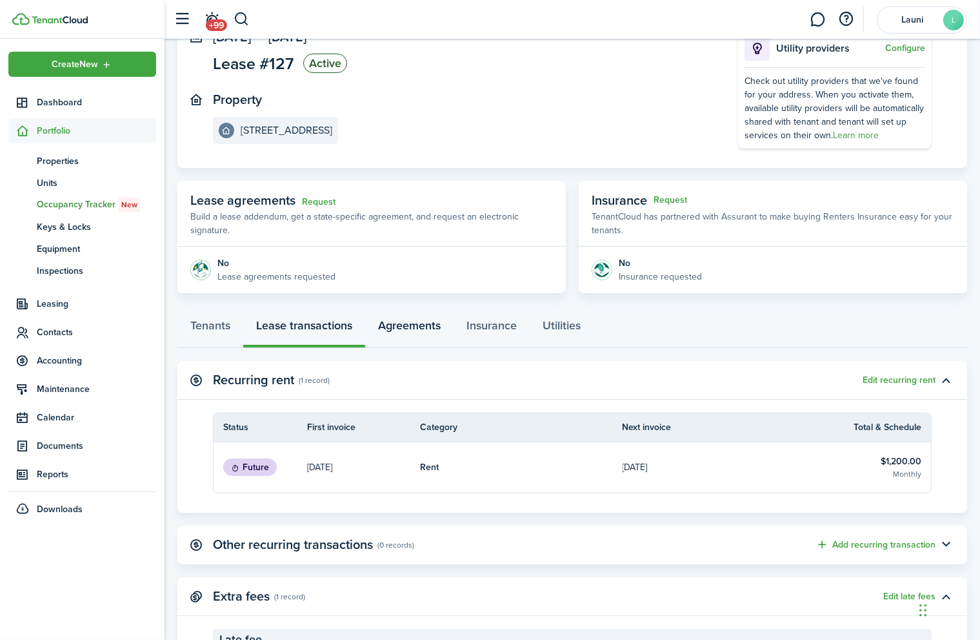
click at [410, 321] on link "Agreements" at bounding box center [409, 328] width 88 height 39
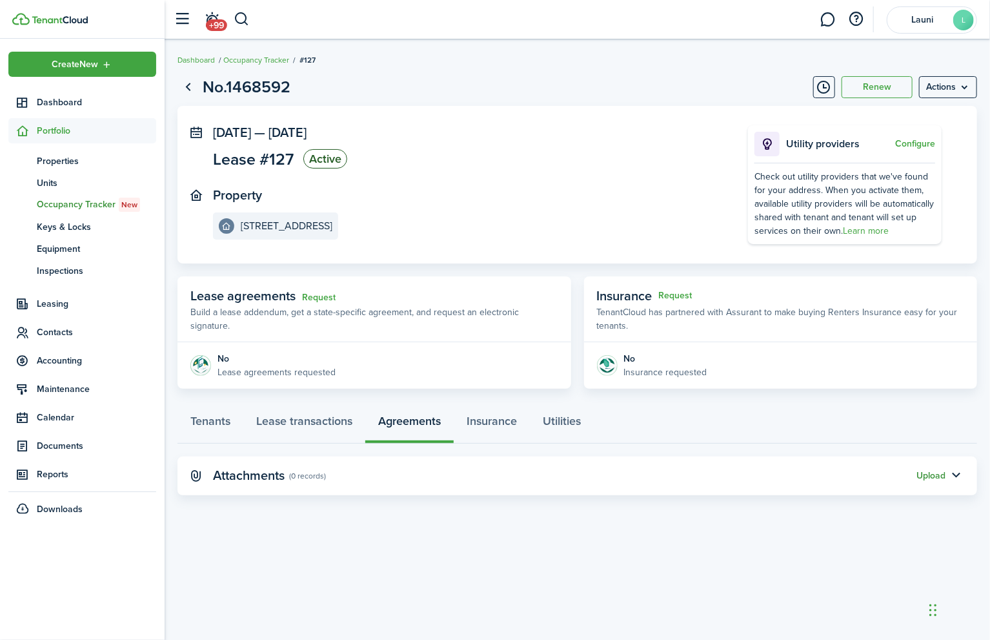
click at [924, 472] on button "Upload" at bounding box center [930, 476] width 29 height 10
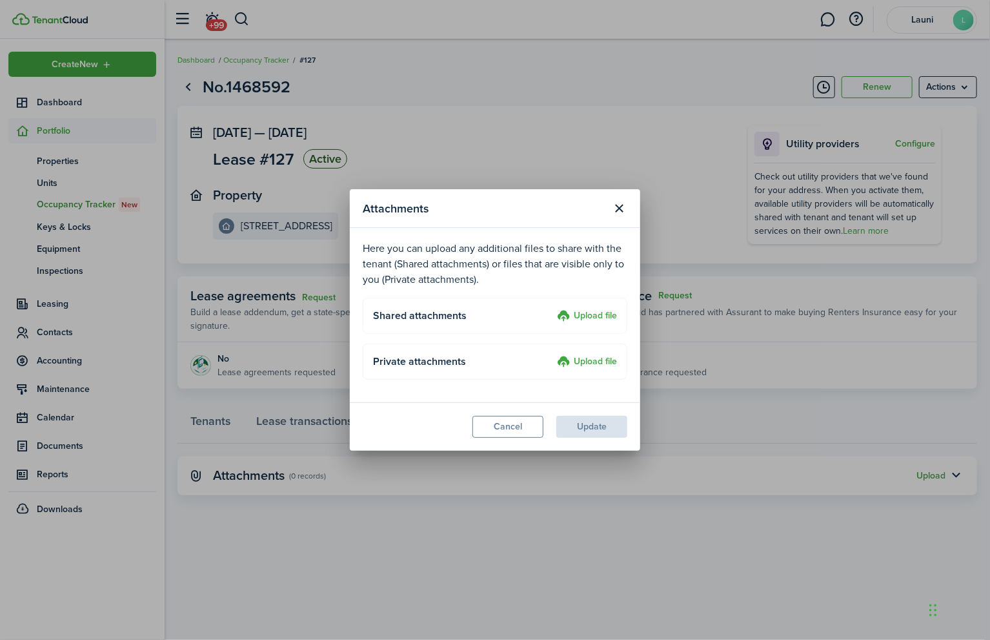
click at [593, 316] on label "Upload file" at bounding box center [587, 316] width 60 height 15
click at [552, 309] on input "Upload file" at bounding box center [552, 309] width 0 height 0
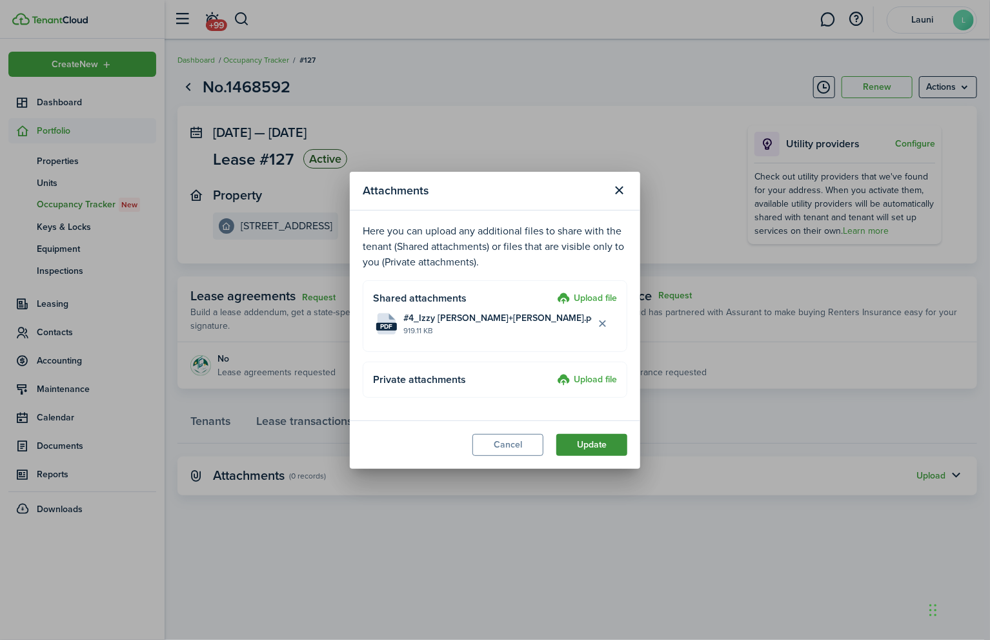
click at [591, 443] on button "Update" at bounding box center [591, 445] width 71 height 22
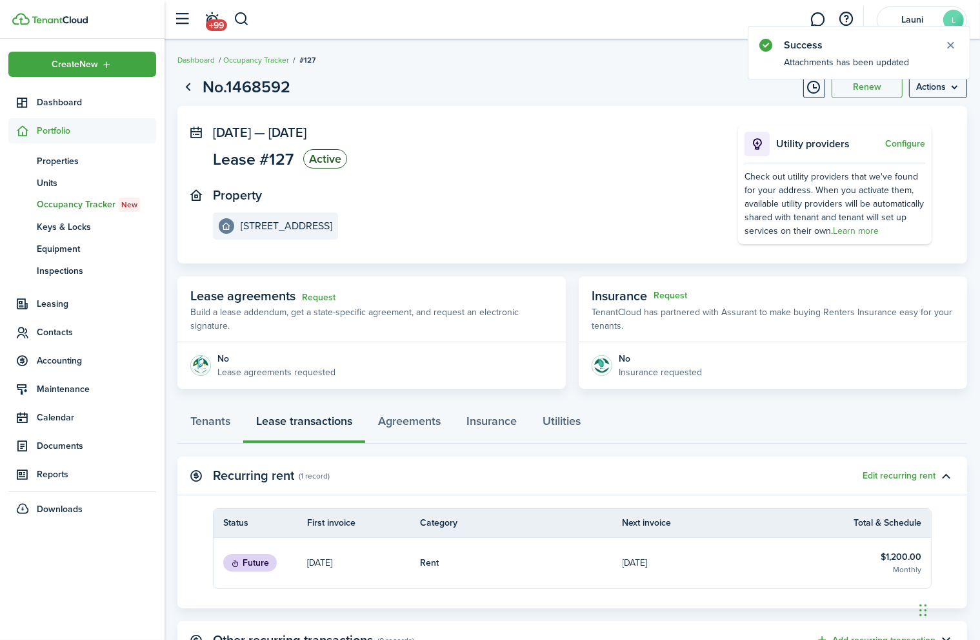
scroll to position [79, 0]
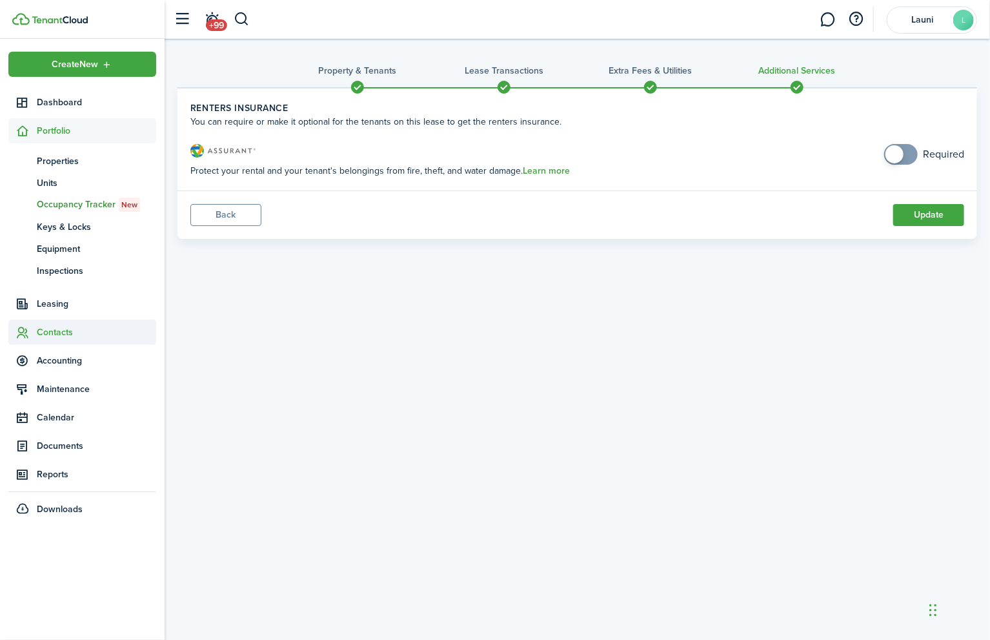
click at [39, 335] on span "Contacts" at bounding box center [96, 332] width 119 height 14
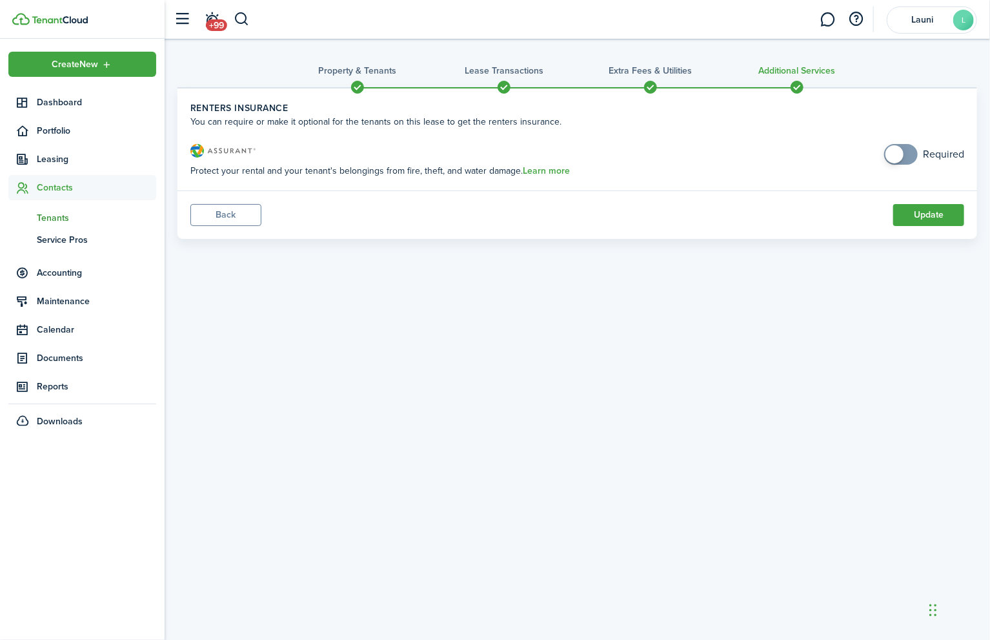
click at [44, 220] on span "Tenants" at bounding box center [96, 218] width 119 height 14
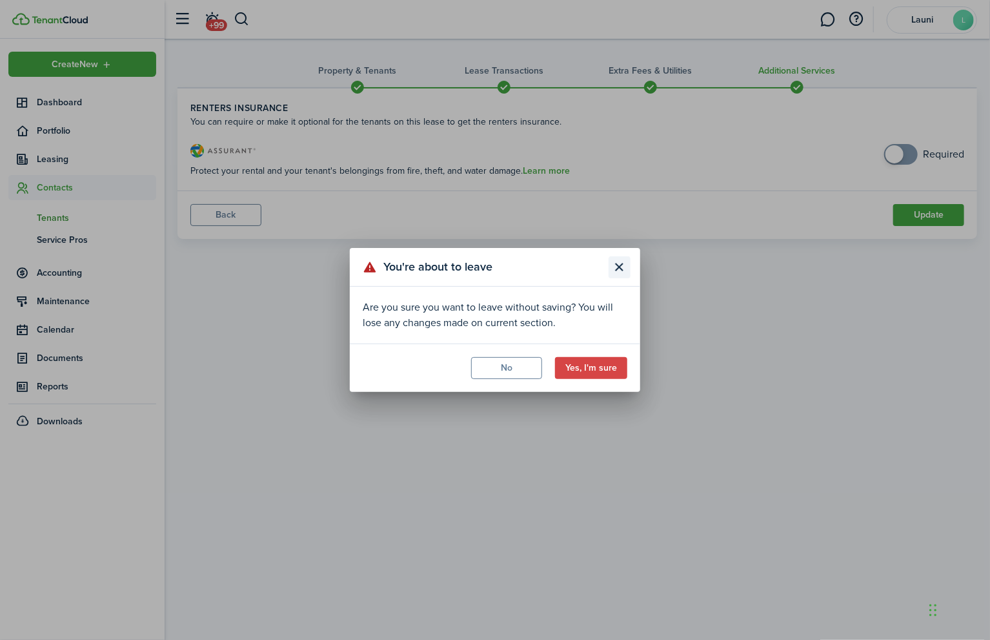
click at [622, 260] on button "Close modal" at bounding box center [620, 267] width 22 height 22
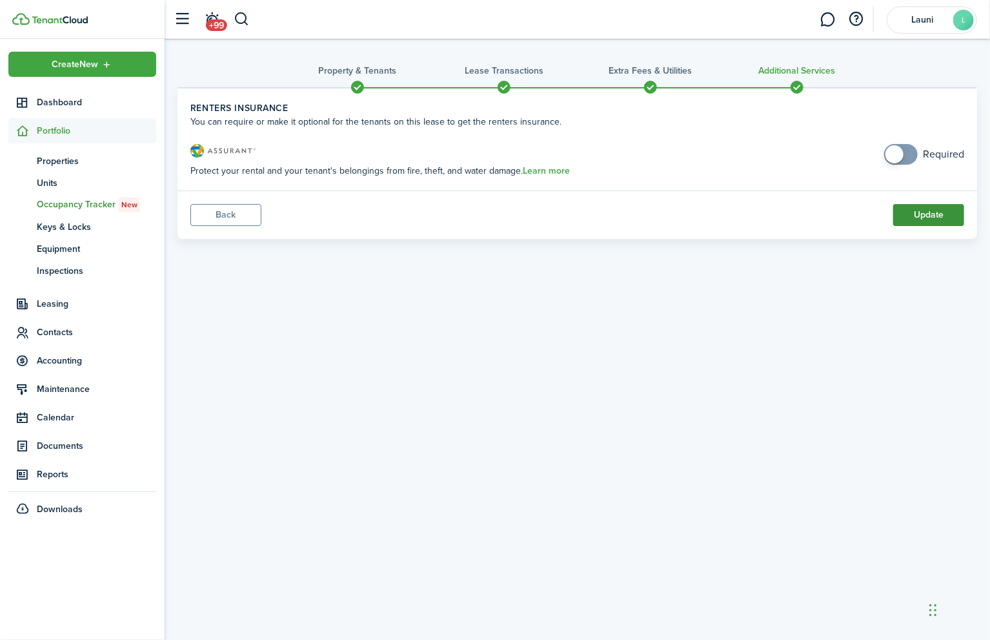
click at [922, 214] on button "Update" at bounding box center [928, 215] width 71 height 22
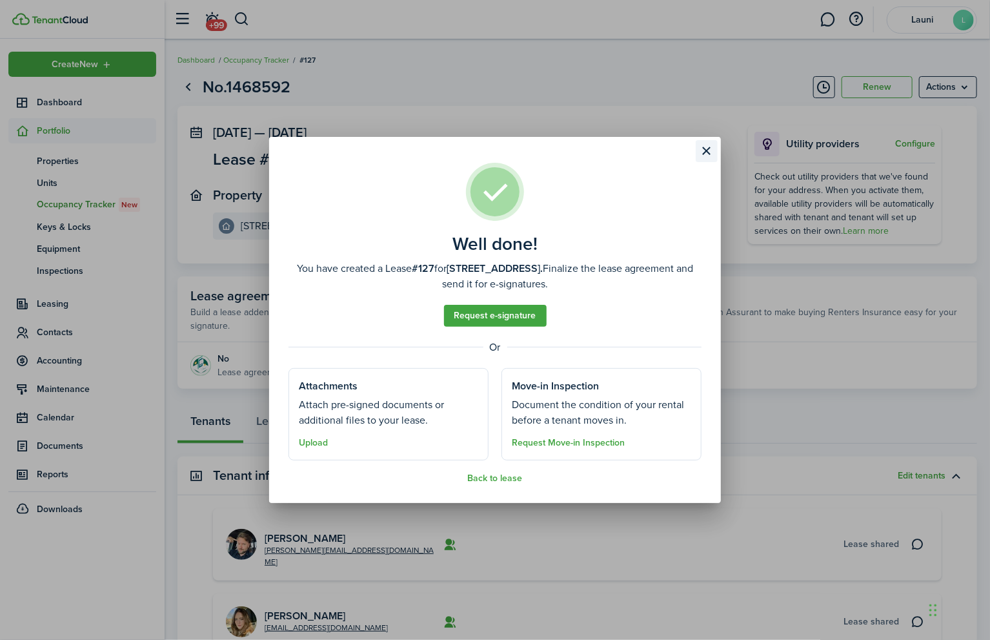
click at [709, 152] on button "Close modal" at bounding box center [707, 151] width 22 height 22
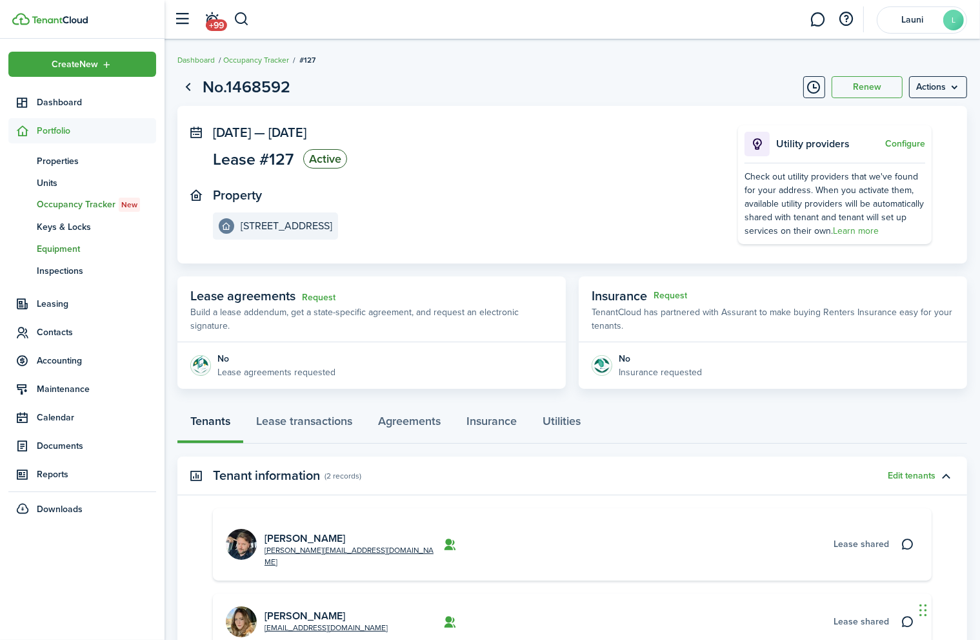
click at [56, 247] on span "Equipment" at bounding box center [96, 249] width 119 height 14
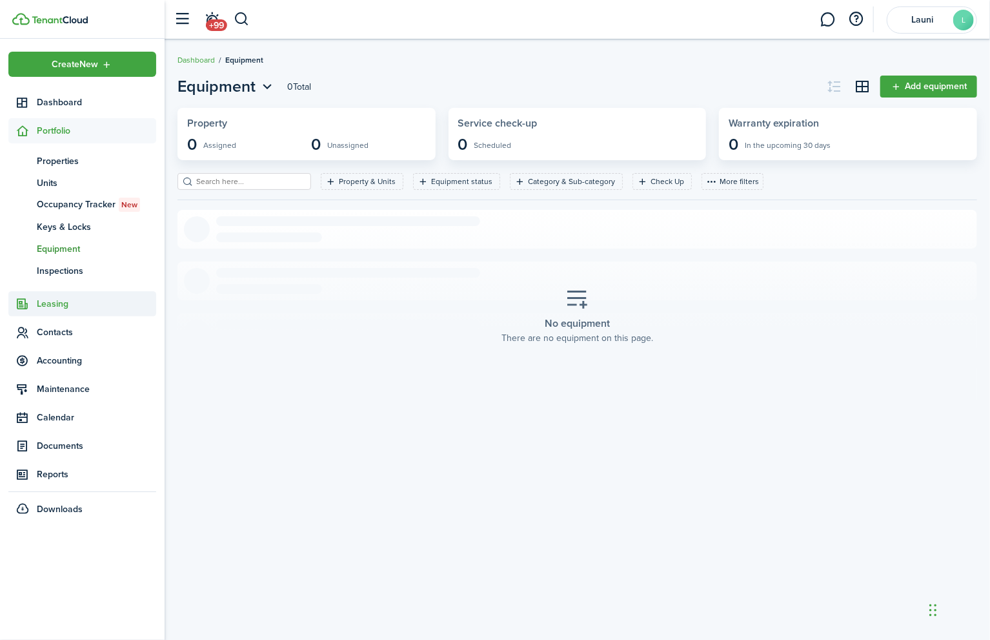
click at [52, 306] on span "Leasing" at bounding box center [96, 304] width 119 height 14
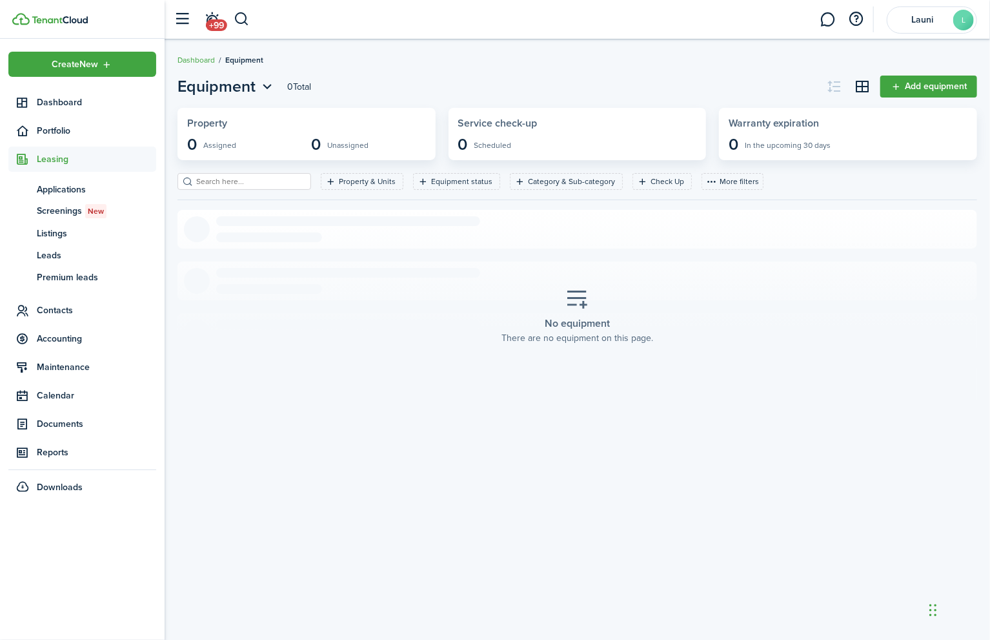
click at [53, 306] on span "Contacts" at bounding box center [96, 310] width 119 height 14
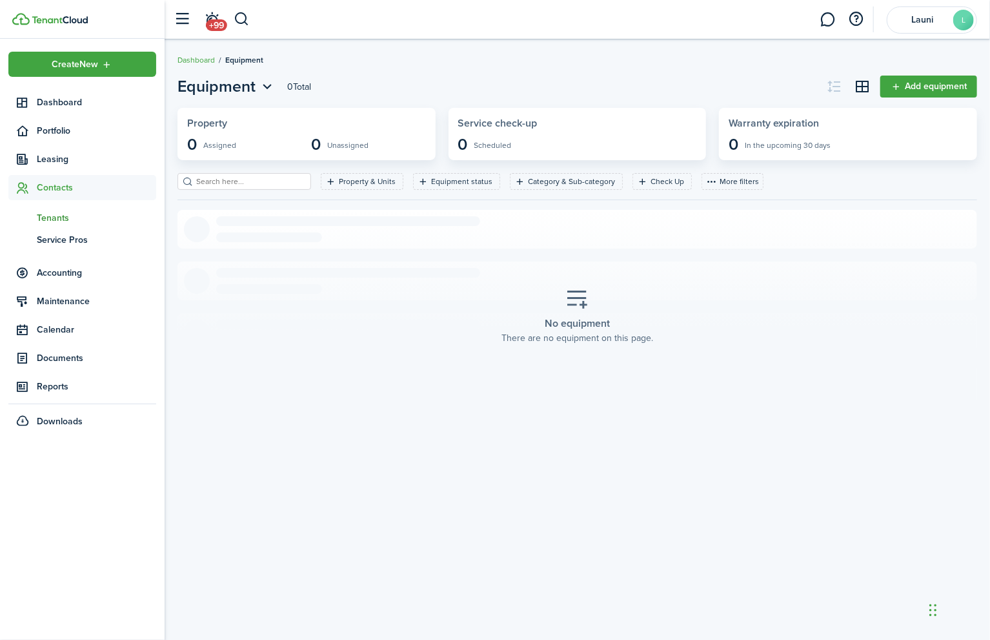
click at [56, 214] on span "Tenants" at bounding box center [96, 218] width 119 height 14
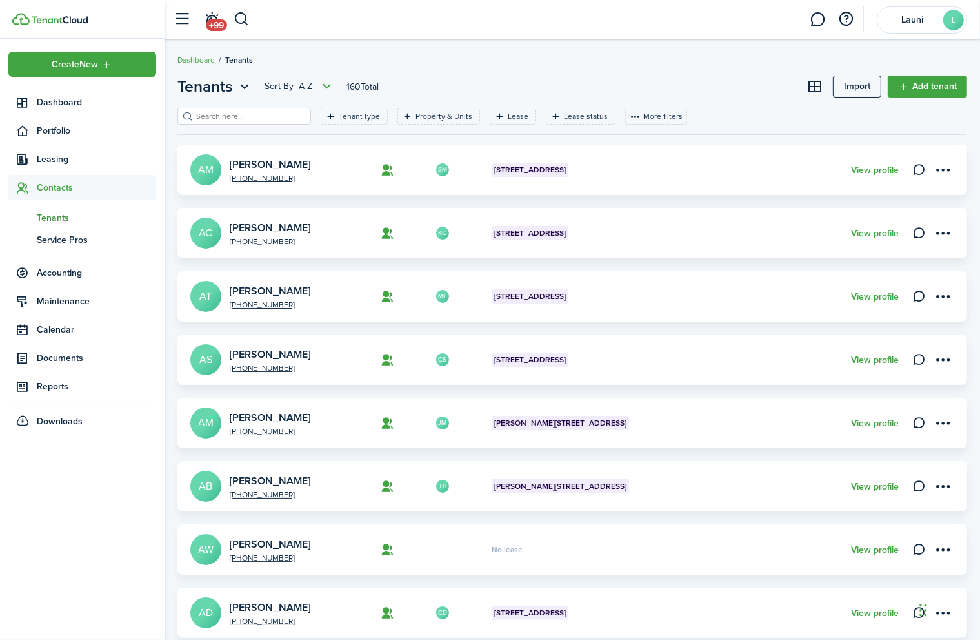
click at [228, 106] on header-page "Tenants Sort by A-Z 160 Total Import Add tenant" at bounding box center [572, 91] width 790 height 33
click at [214, 114] on input "search" at bounding box center [250, 116] width 114 height 12
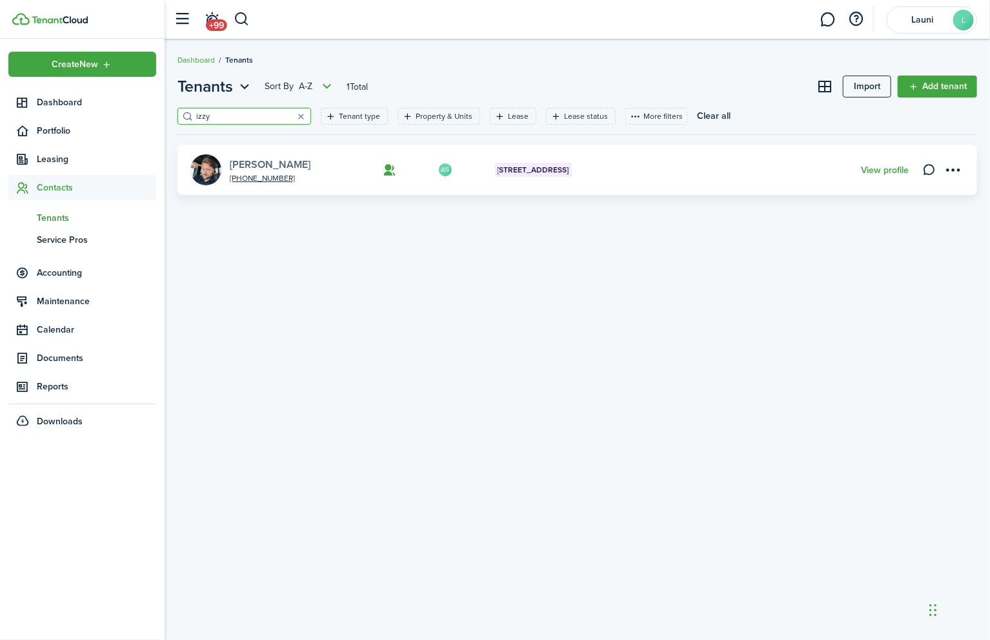
type input "izzy"
click at [252, 158] on link "[PERSON_NAME]" at bounding box center [270, 164] width 81 height 15
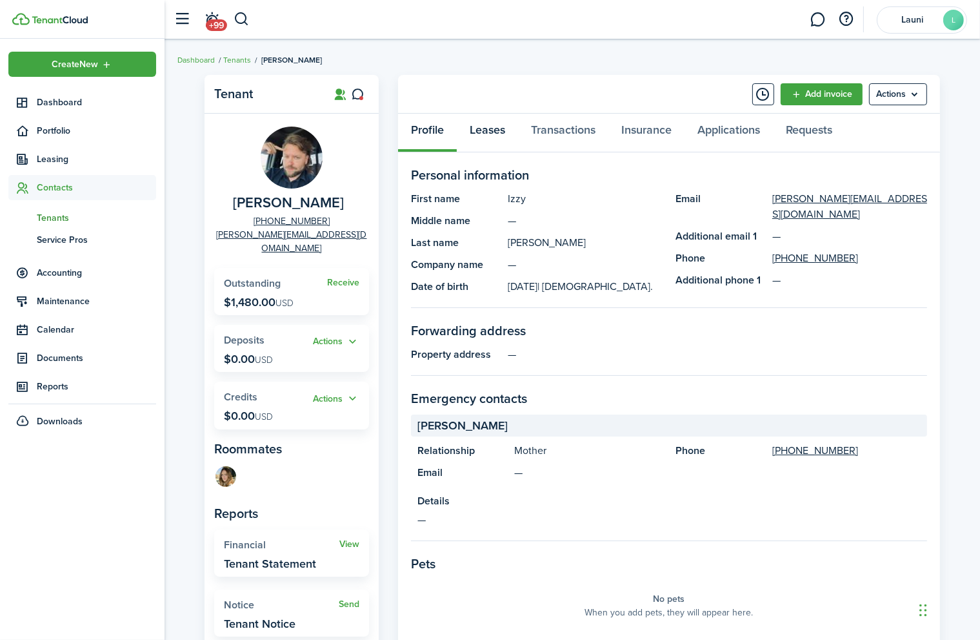
click at [483, 128] on link "Leases" at bounding box center [487, 133] width 61 height 39
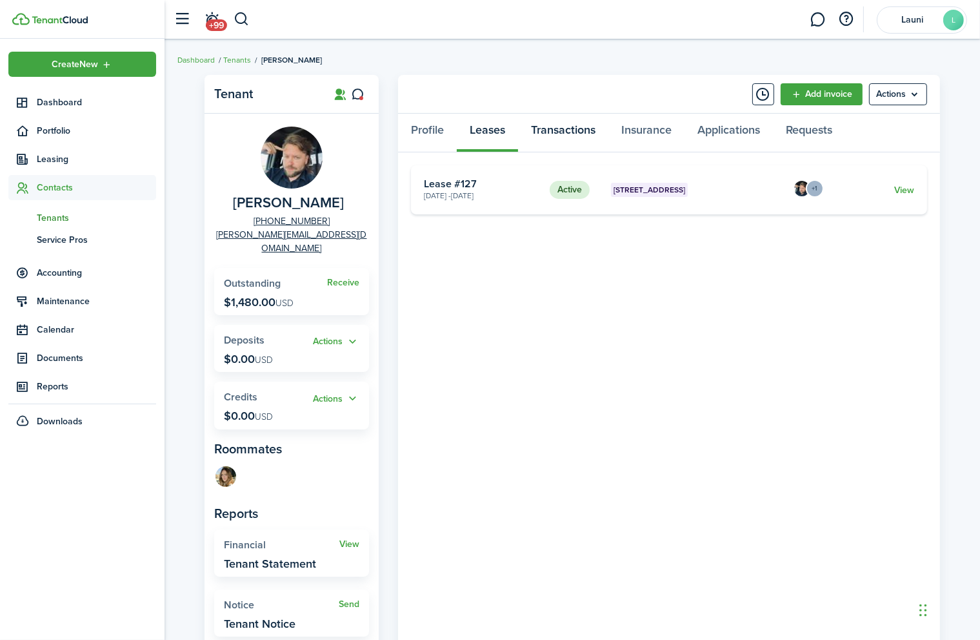
click at [562, 124] on link "Transactions" at bounding box center [563, 133] width 90 height 39
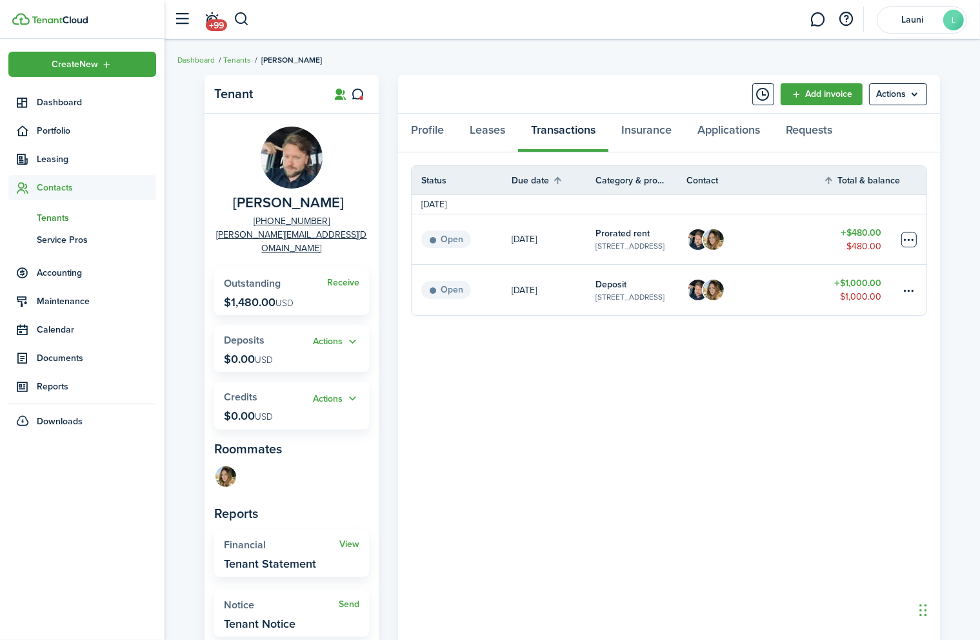
click at [908, 239] on table-menu-btn-icon at bounding box center [909, 239] width 15 height 15
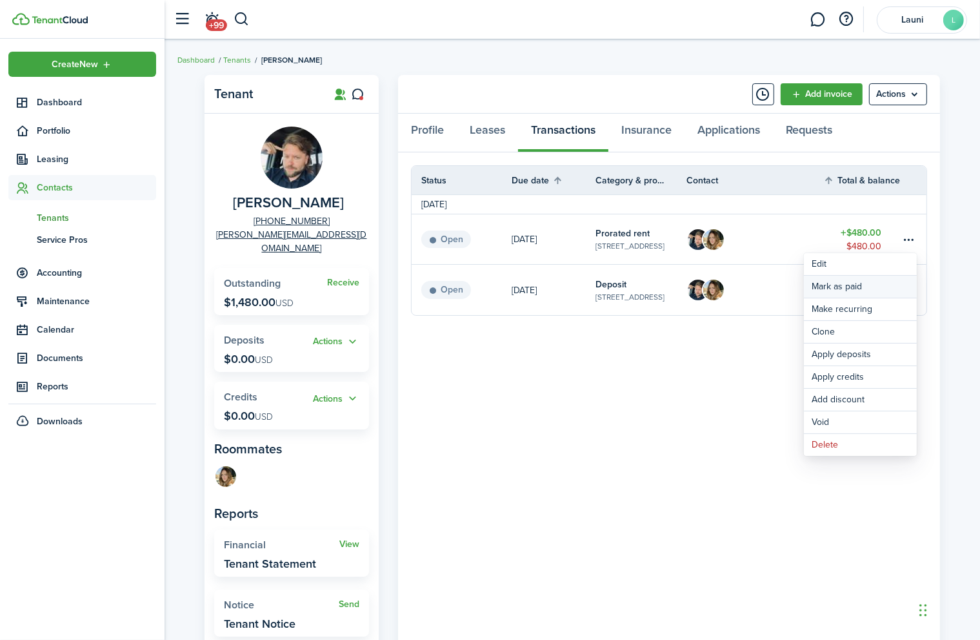
click at [850, 284] on link "Mark as paid" at bounding box center [860, 287] width 113 height 22
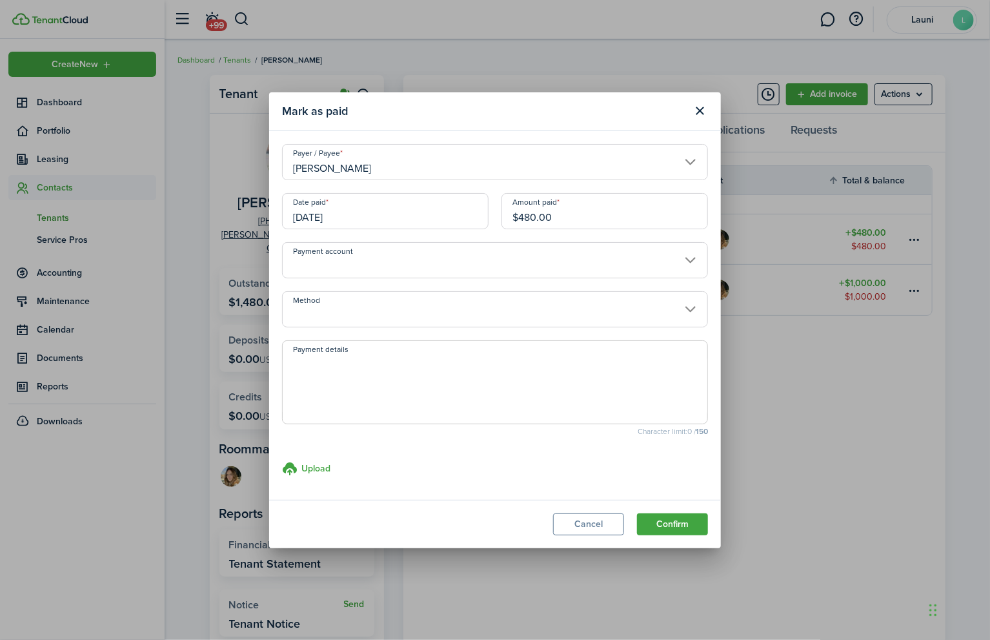
click at [364, 265] on input "Payment account" at bounding box center [495, 260] width 426 height 36
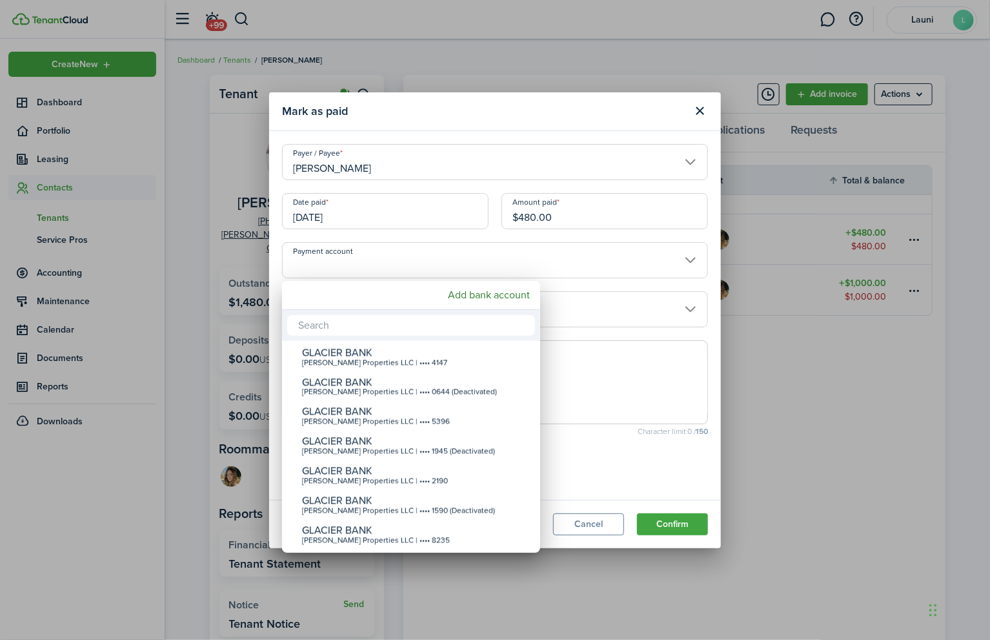
click at [364, 264] on div at bounding box center [495, 320] width 1197 height 846
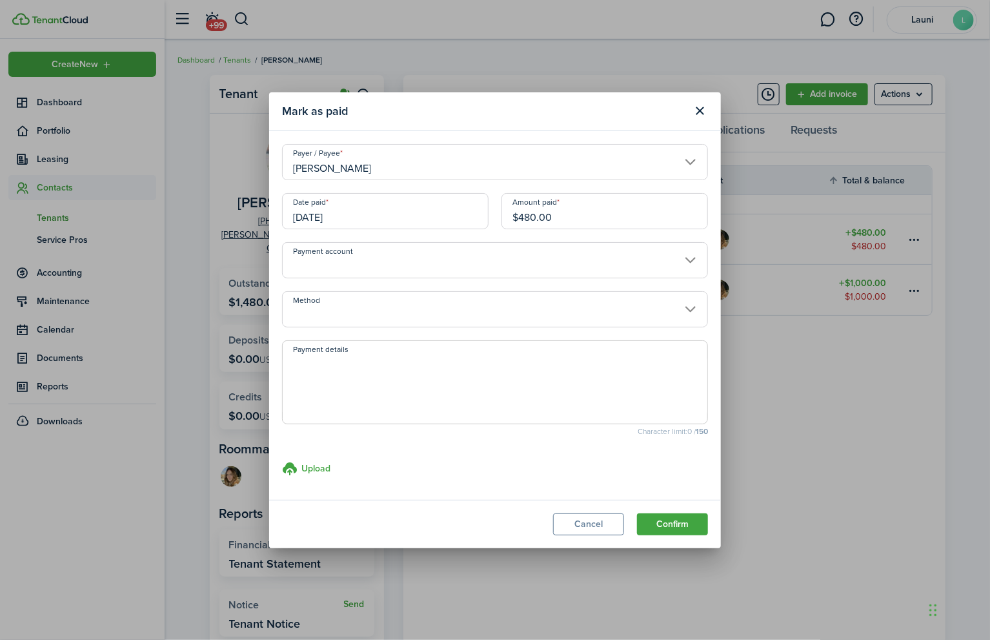
click at [386, 305] on input "Method" at bounding box center [495, 309] width 426 height 36
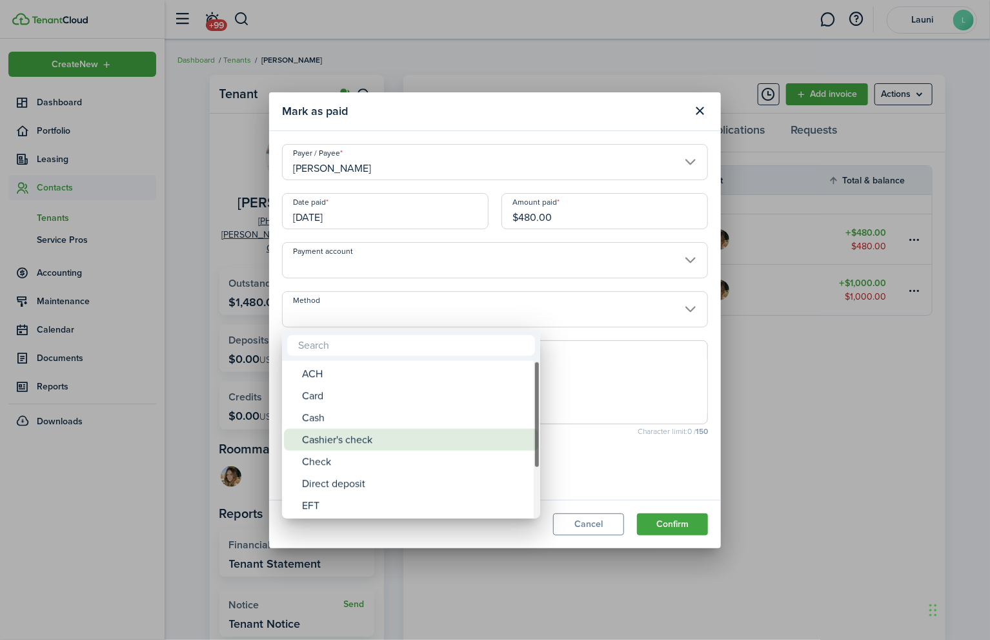
click at [369, 434] on div "Cashier's check" at bounding box center [416, 440] width 228 height 22
type input "Cashier's check"
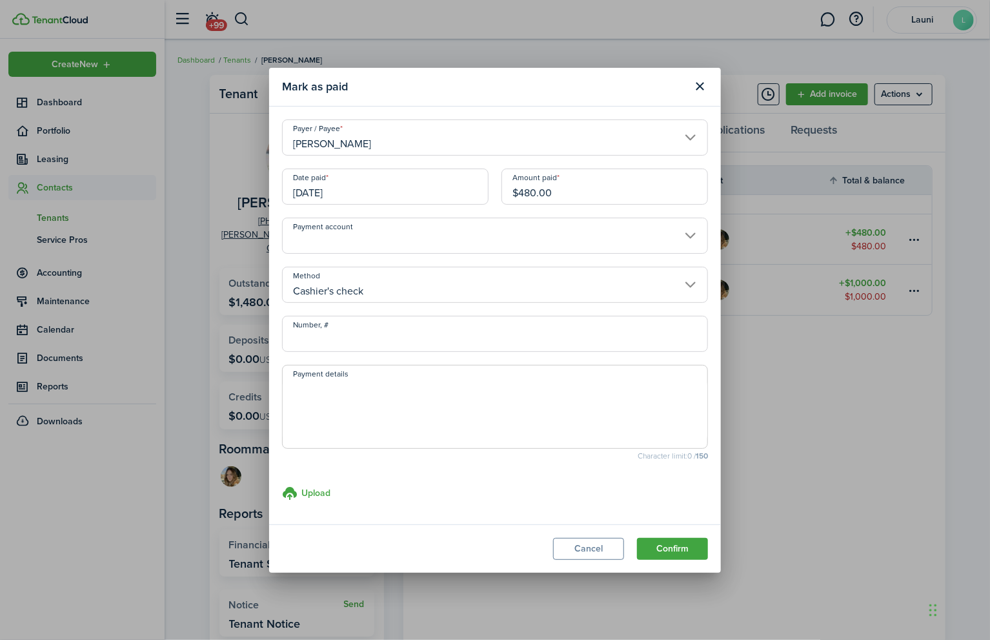
click at [321, 339] on input "Number, #" at bounding box center [495, 334] width 426 height 36
type input "004204123"
click at [372, 405] on textarea "Payment details" at bounding box center [495, 411] width 425 height 62
type textarea "Prorated Rent [DATE]-[DATE]"
click at [642, 544] on button "Confirm" at bounding box center [672, 549] width 71 height 22
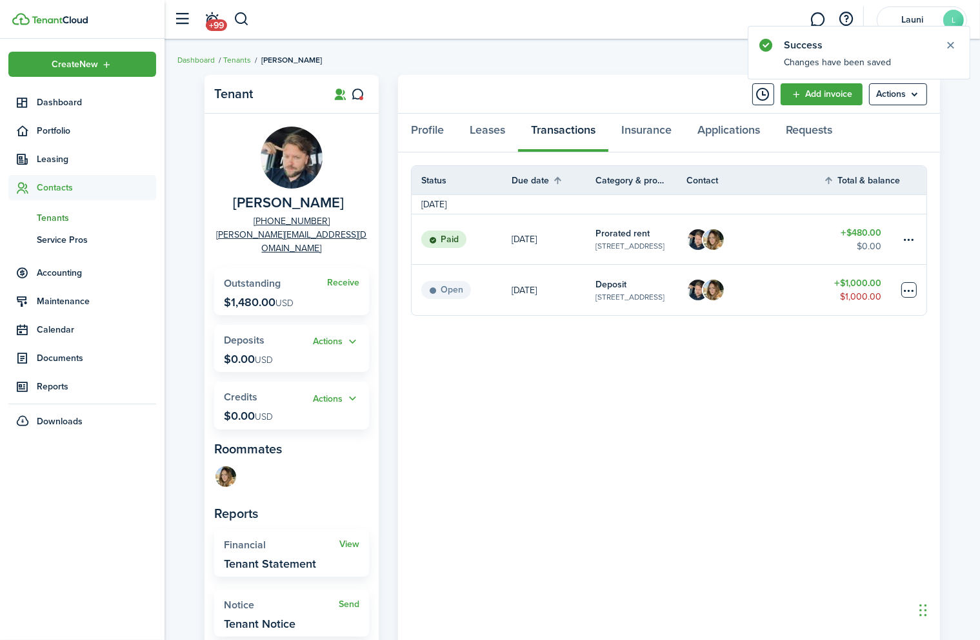
click at [911, 295] on table-menu-btn-icon at bounding box center [909, 289] width 15 height 15
click at [854, 336] on link "Mark as paid" at bounding box center [860, 338] width 113 height 22
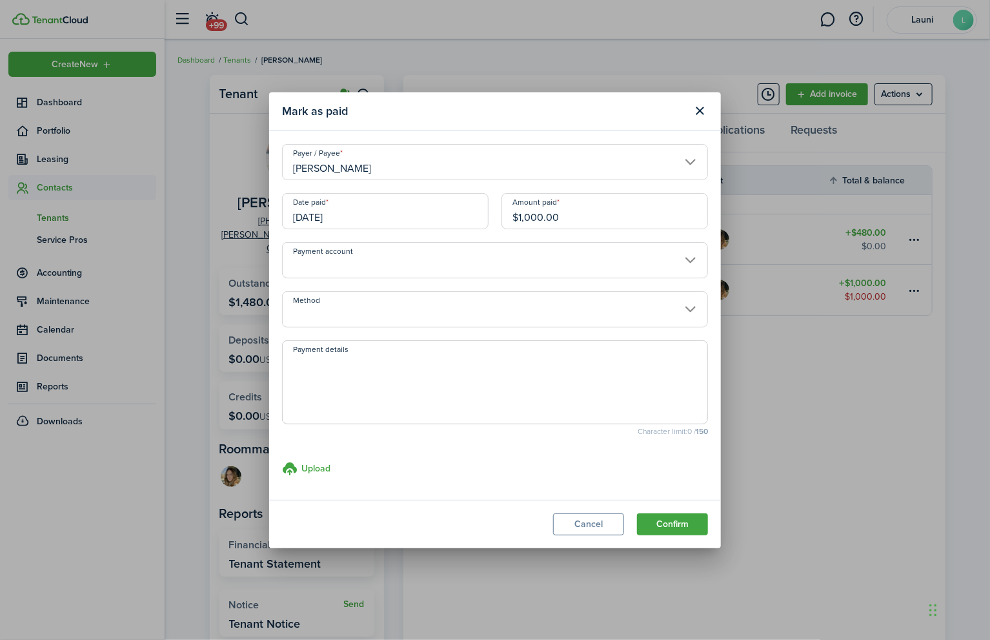
click at [399, 259] on input "Payment account" at bounding box center [495, 260] width 426 height 36
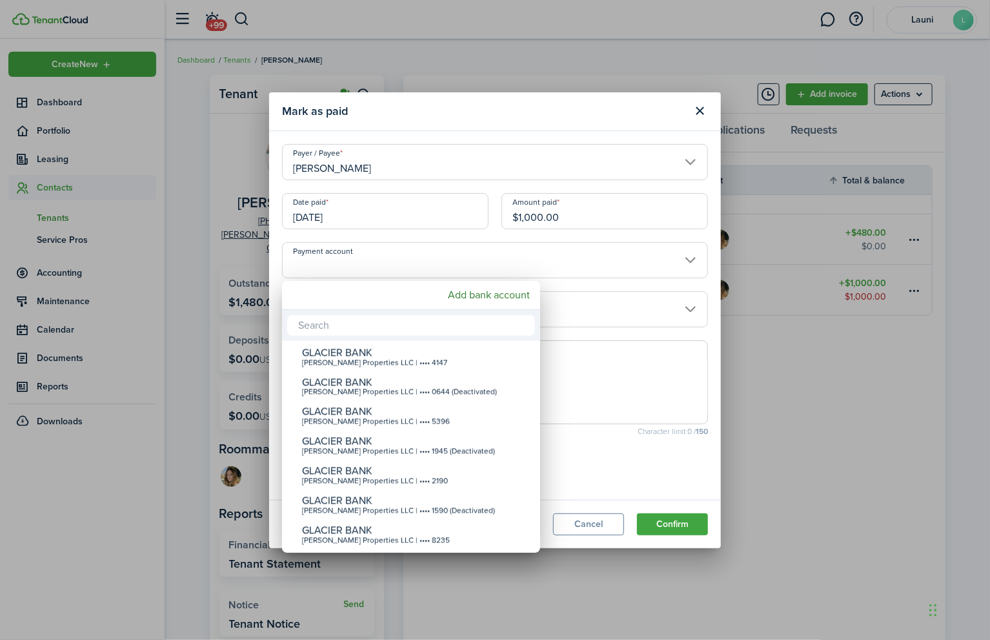
click at [399, 259] on div at bounding box center [495, 320] width 1197 height 846
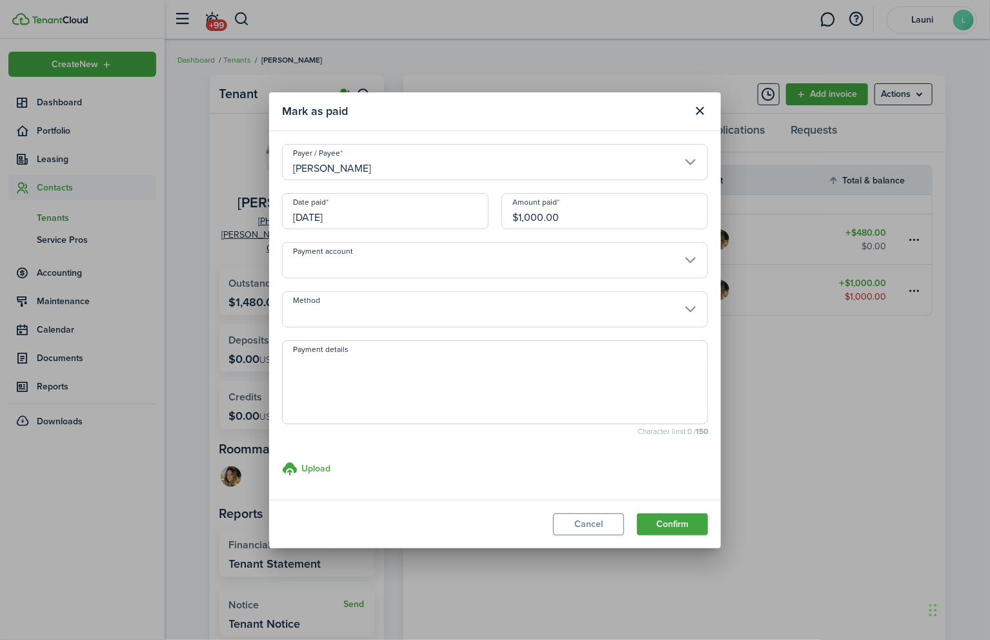
click at [462, 259] on input "Payment account" at bounding box center [495, 260] width 426 height 36
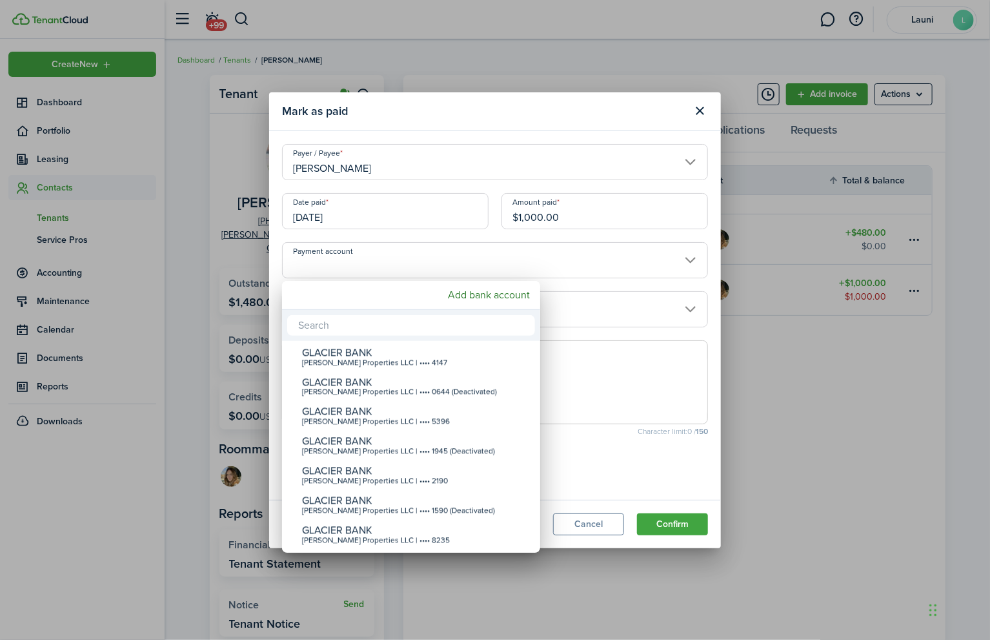
click at [462, 259] on div at bounding box center [495, 320] width 1197 height 846
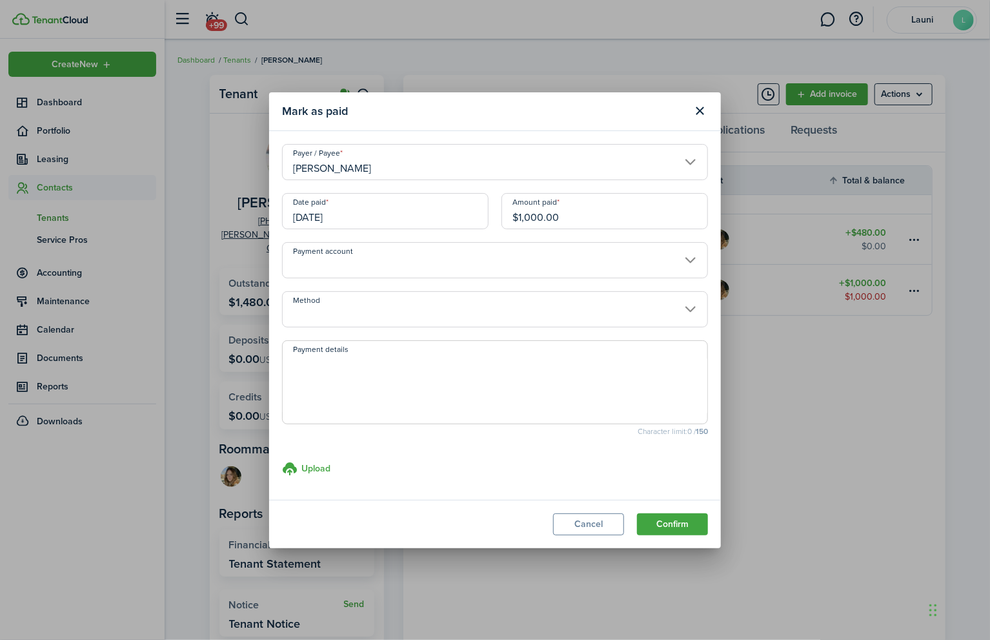
click at [452, 301] on input "Method" at bounding box center [495, 309] width 426 height 36
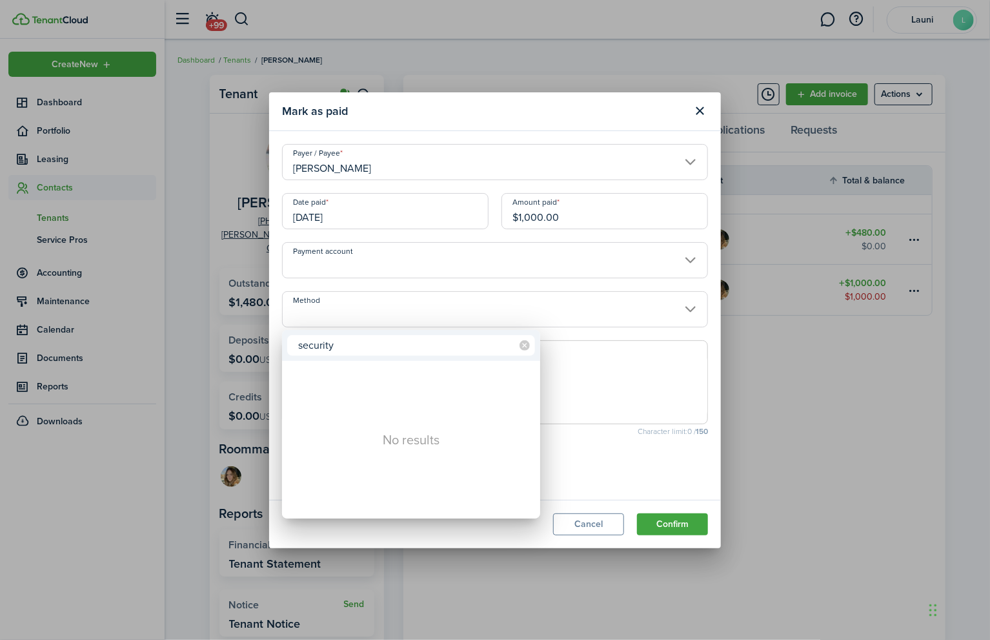
drag, startPoint x: 336, startPoint y: 347, endPoint x: 276, endPoint y: 343, distance: 59.5
click at [276, 343] on div "security No results" at bounding box center [495, 320] width 990 height 640
type input "deposit"
drag, startPoint x: 350, startPoint y: 350, endPoint x: 287, endPoint y: 348, distance: 63.3
click at [287, 348] on input "deposit" at bounding box center [411, 345] width 248 height 21
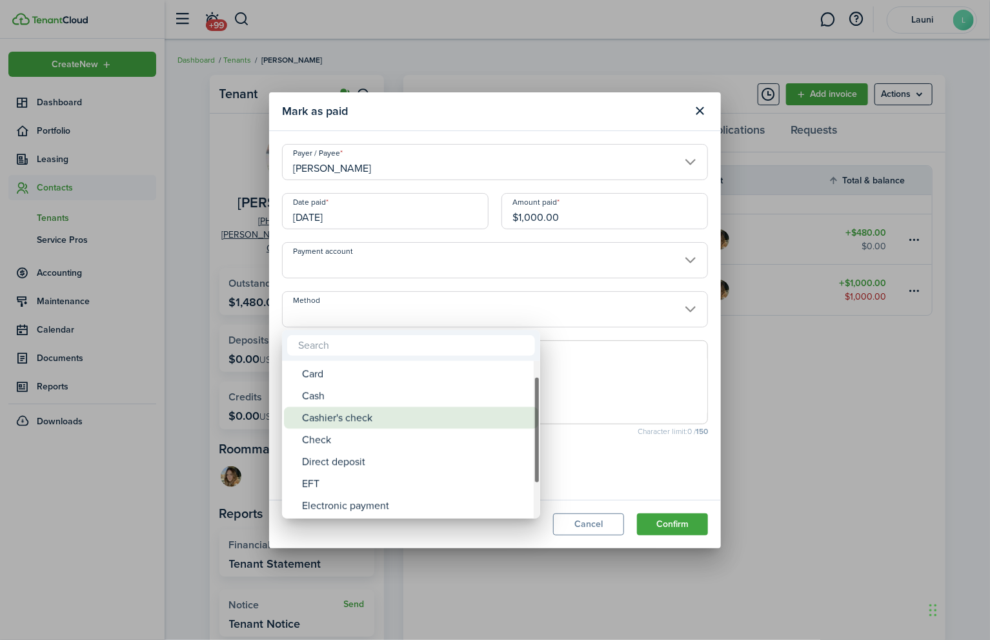
click at [359, 416] on div "Cashier's check" at bounding box center [416, 418] width 228 height 22
type input "Cashier's check"
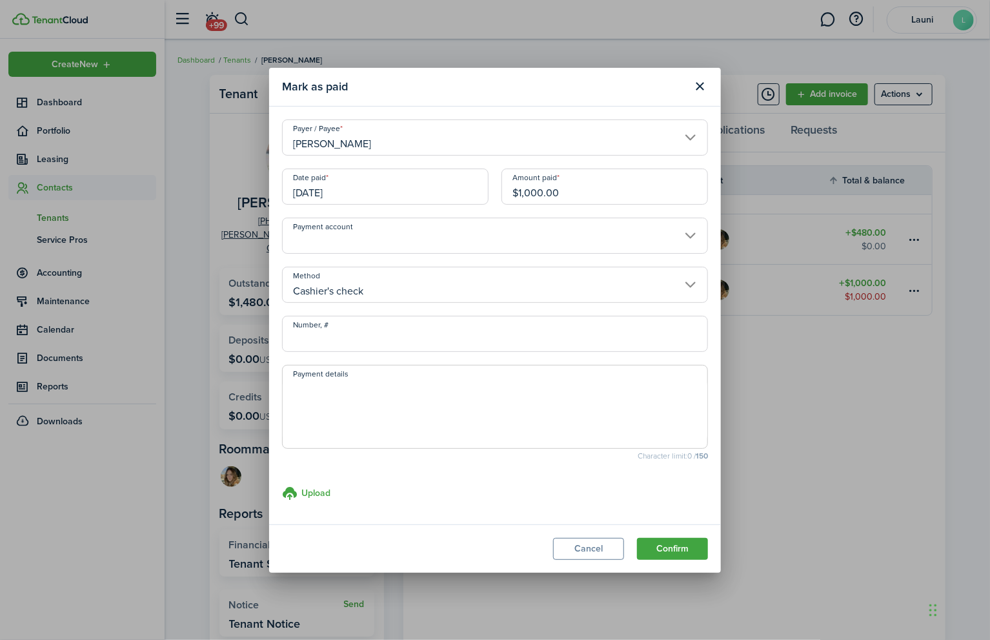
click at [337, 343] on input "Number, #" at bounding box center [495, 334] width 426 height 36
type input "004204133"
click at [343, 394] on textarea "Payment details" at bounding box center [495, 411] width 425 height 62
type textarea "Security Deposit"
click at [666, 544] on button "Confirm" at bounding box center [672, 549] width 71 height 22
